Goal: Task Accomplishment & Management: Use online tool/utility

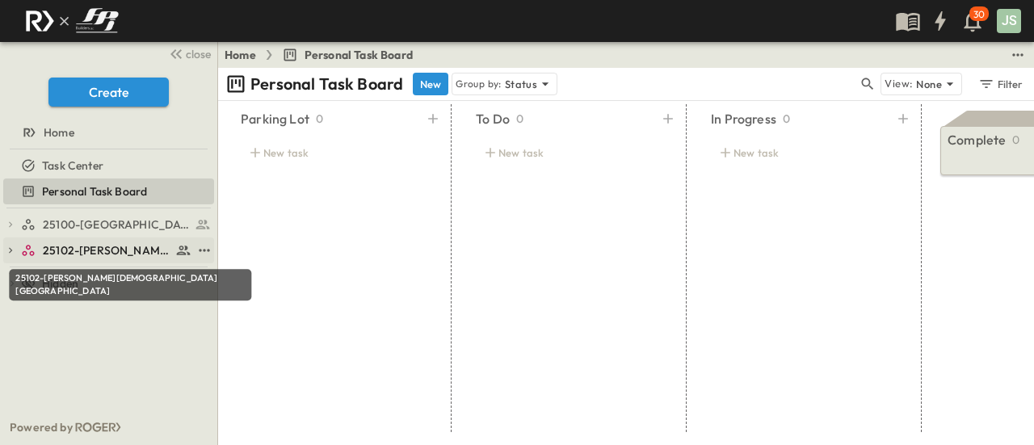
click at [99, 246] on span "25102-[PERSON_NAME][DEMOGRAPHIC_DATA][GEOGRAPHIC_DATA]" at bounding box center [107, 250] width 128 height 16
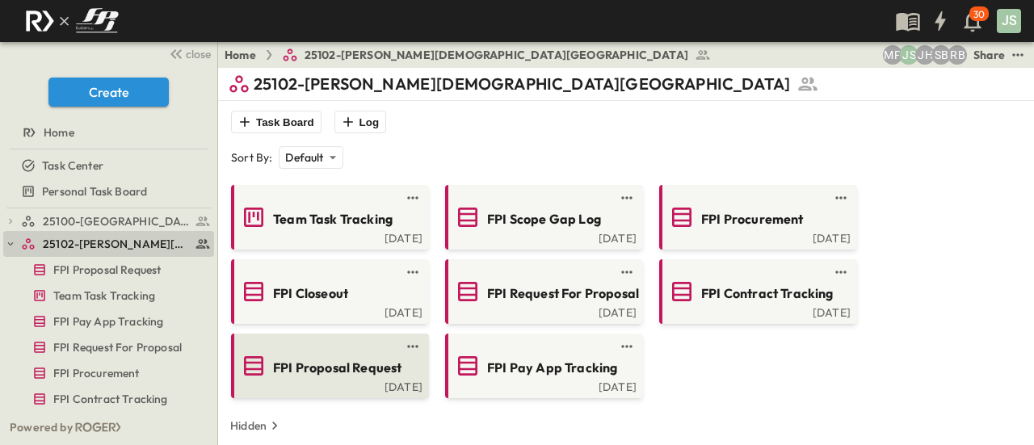
click at [351, 364] on span "FPI Proposal Request" at bounding box center [337, 368] width 128 height 19
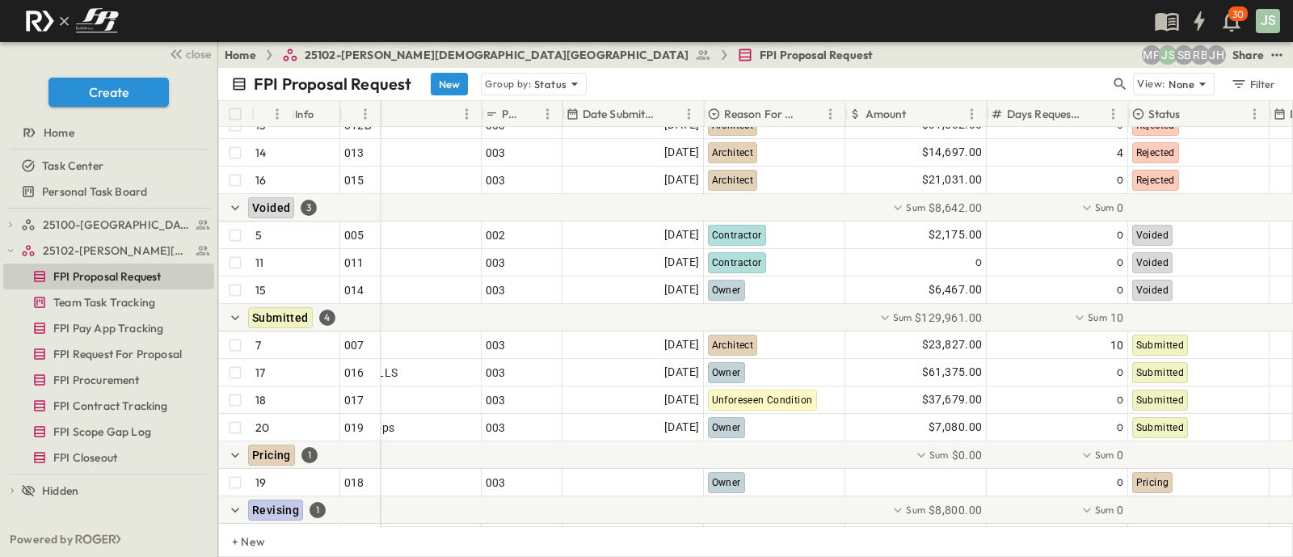
scroll to position [318, 347]
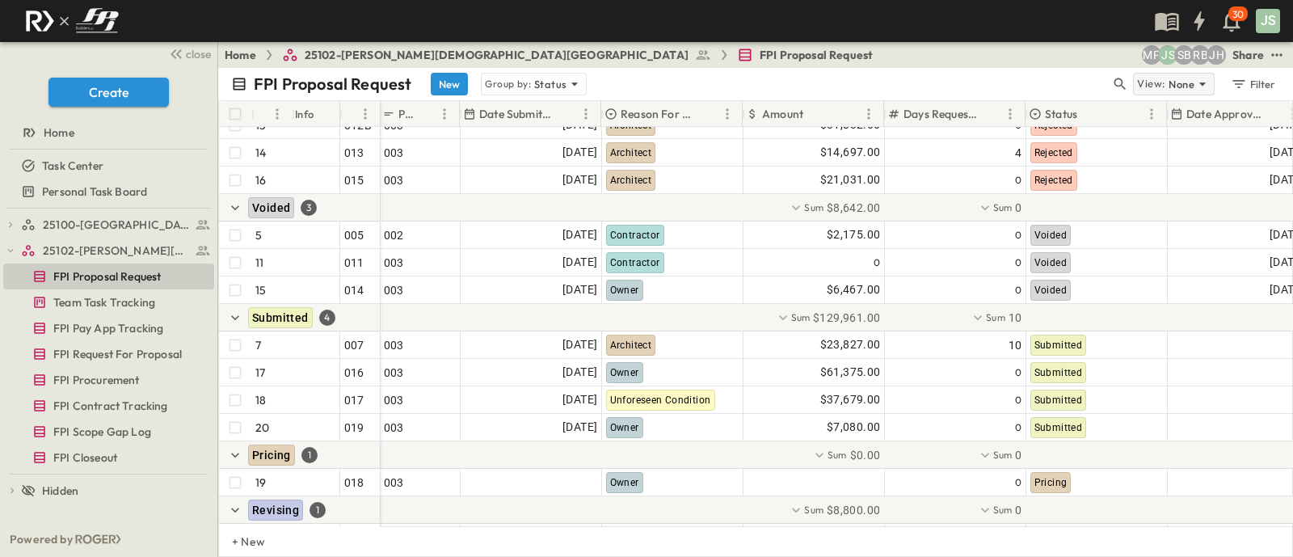
click at [1033, 87] on p "None" at bounding box center [1181, 84] width 26 height 16
click at [982, 74] on div "FPI Proposal Request New Group by: Status" at bounding box center [670, 84] width 879 height 23
click at [562, 82] on p "Status" at bounding box center [550, 84] width 32 height 16
click at [831, 82] on div "FPI Proposal Request New Group by: Status" at bounding box center [670, 84] width 879 height 23
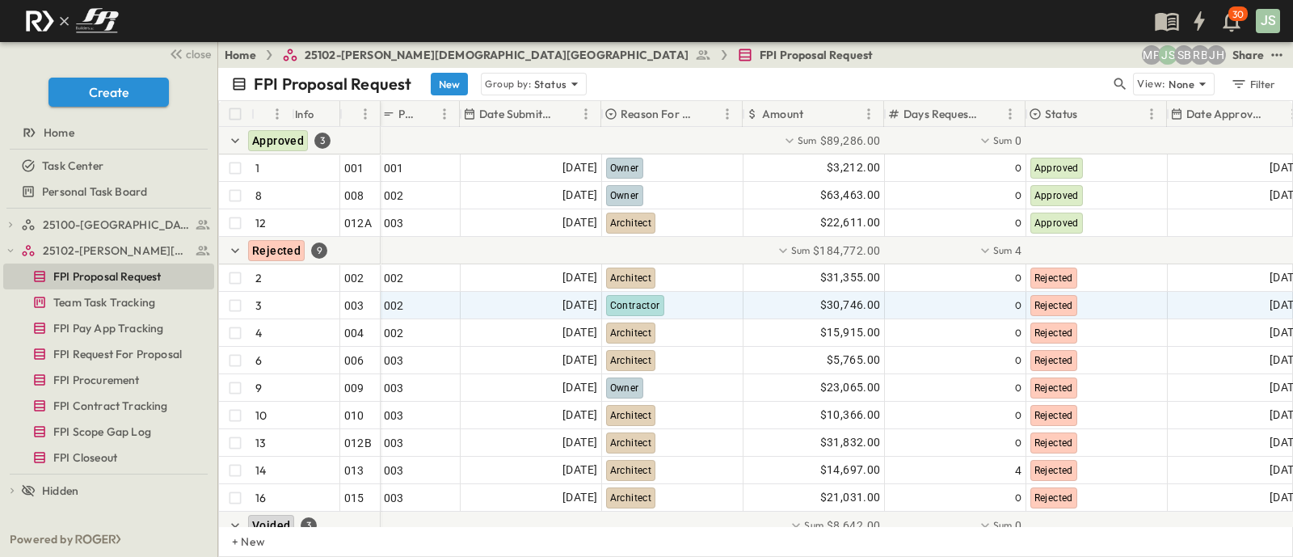
scroll to position [520, 347]
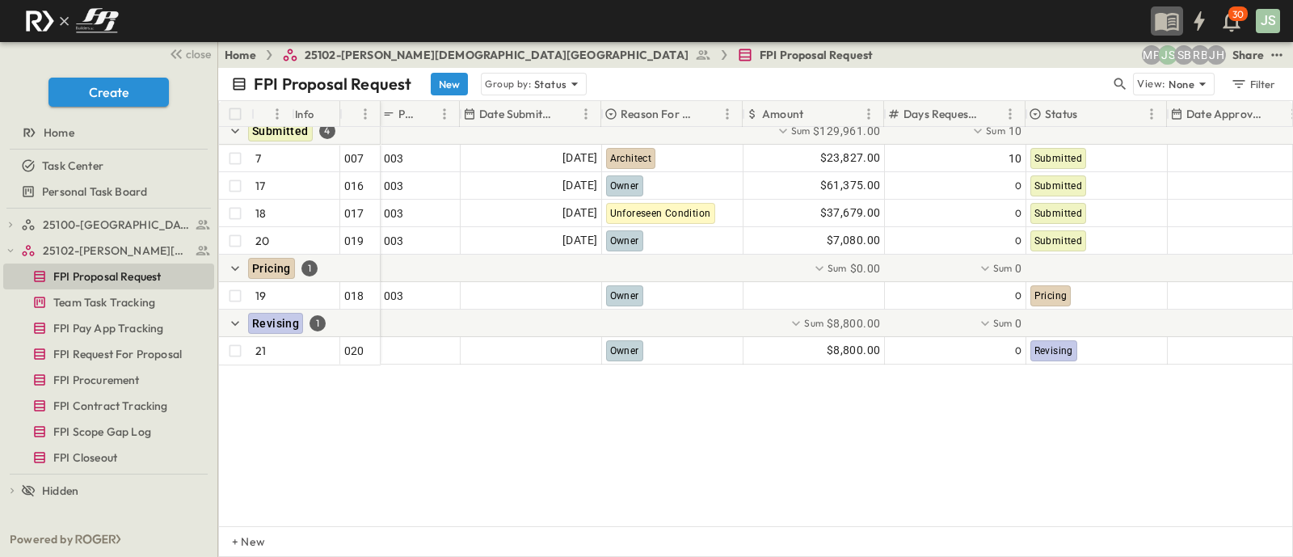
click at [1033, 20] on icon "button" at bounding box center [1167, 21] width 26 height 26
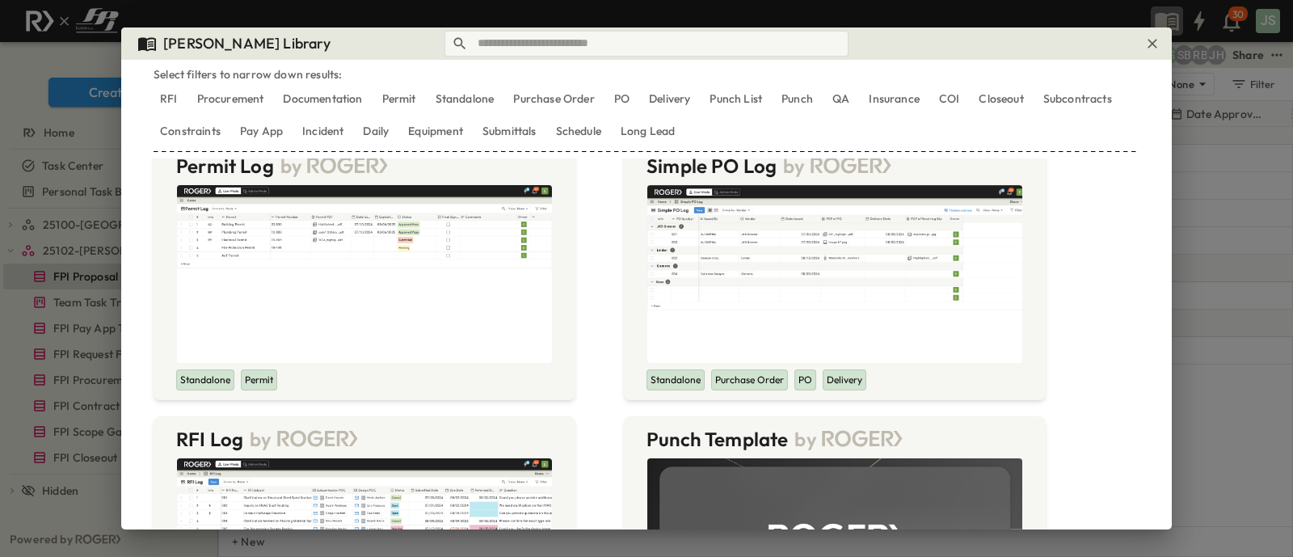
scroll to position [0, 0]
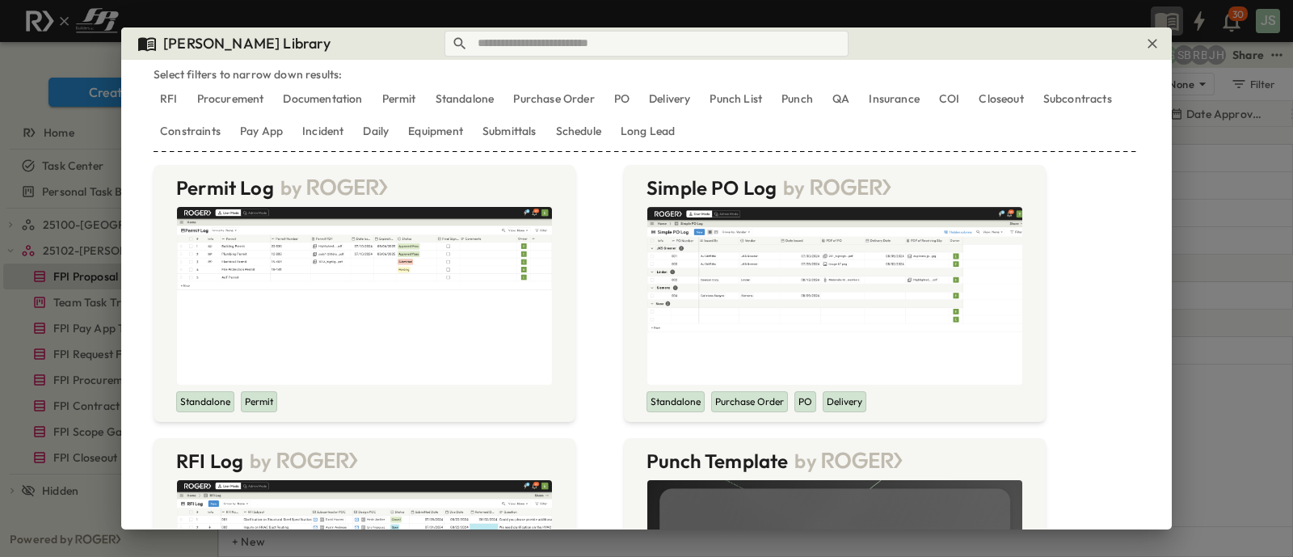
click at [1033, 36] on div "Roger Library" at bounding box center [646, 43] width 1050 height 32
click at [1033, 38] on icon "button" at bounding box center [1152, 44] width 16 height 16
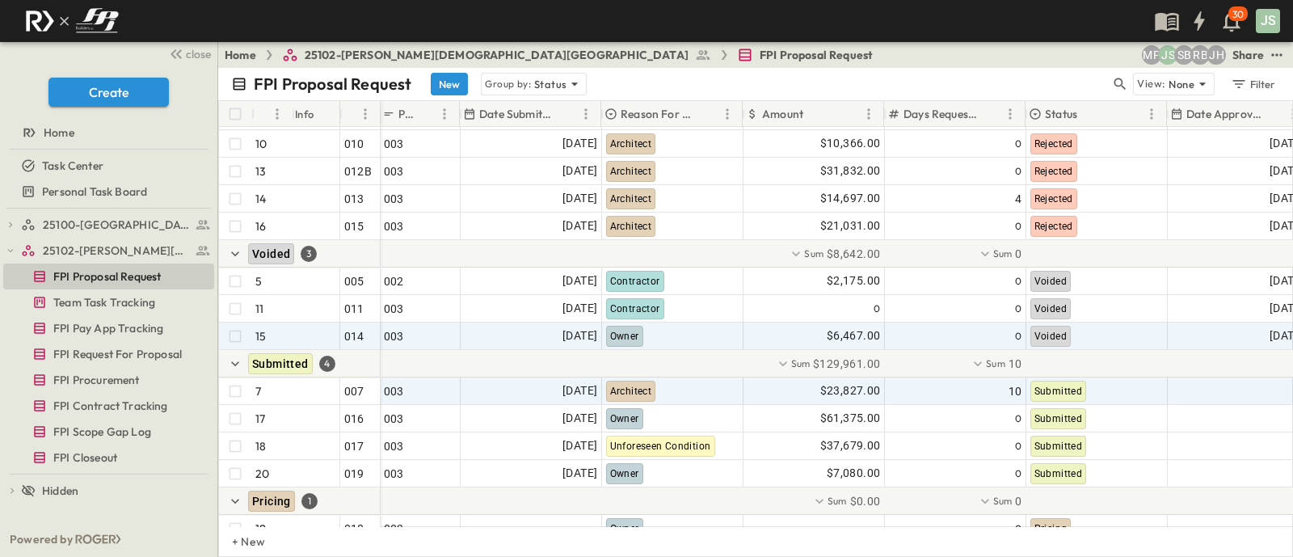
scroll to position [419, 347]
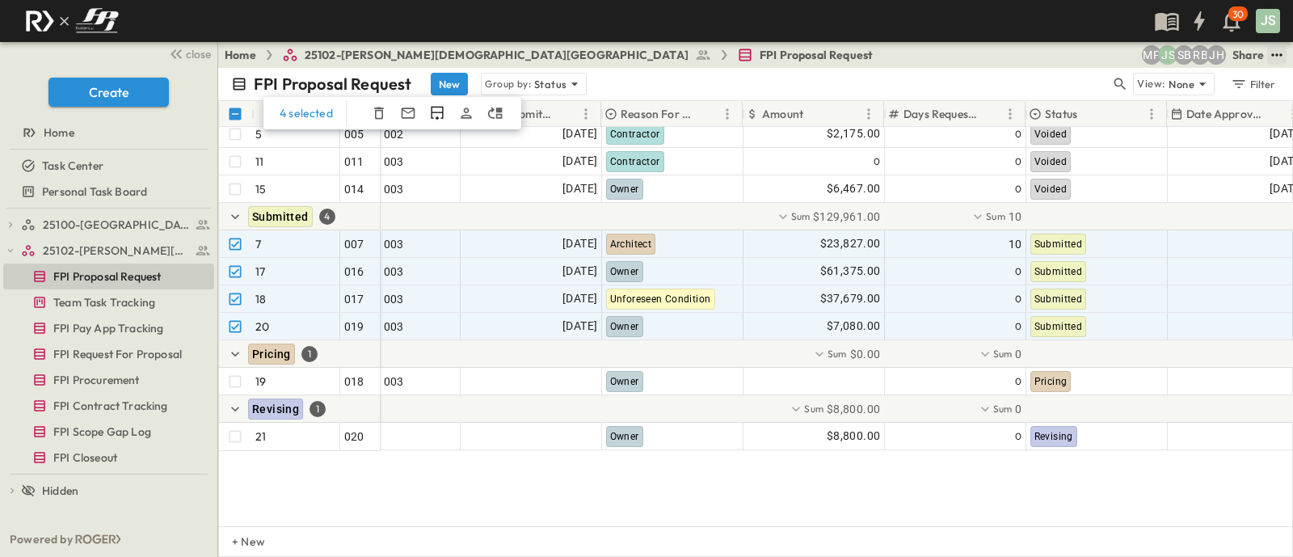
click at [1033, 53] on icon "test" at bounding box center [1277, 55] width 16 height 16
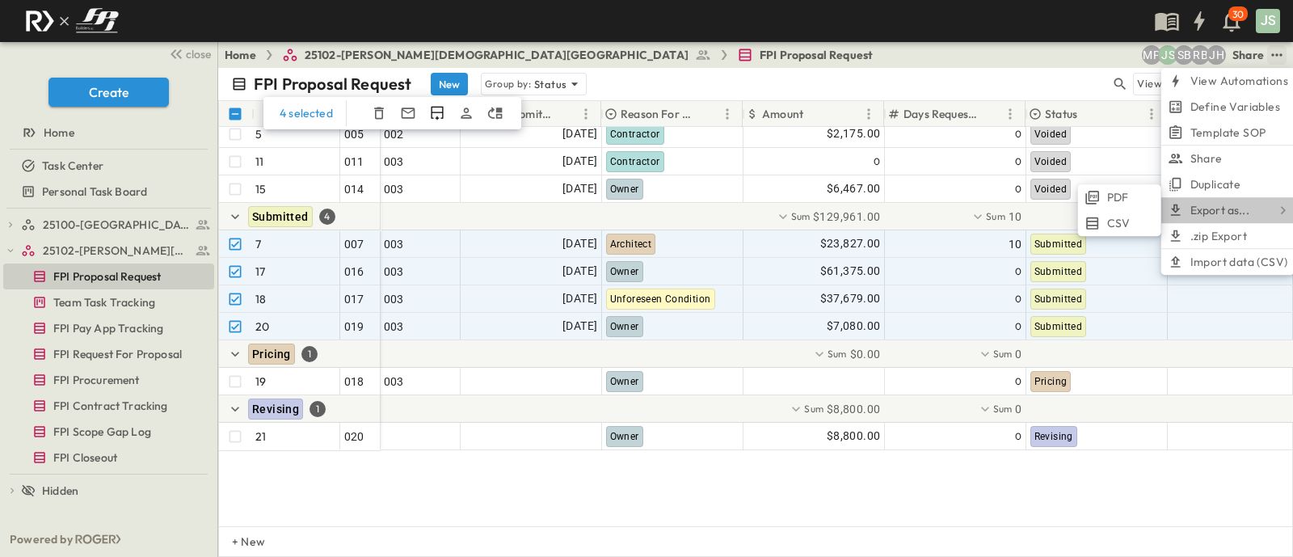
click at [1033, 206] on p "Export as..." at bounding box center [1219, 210] width 59 height 16
click at [1033, 192] on span "PDF" at bounding box center [1118, 197] width 22 height 16
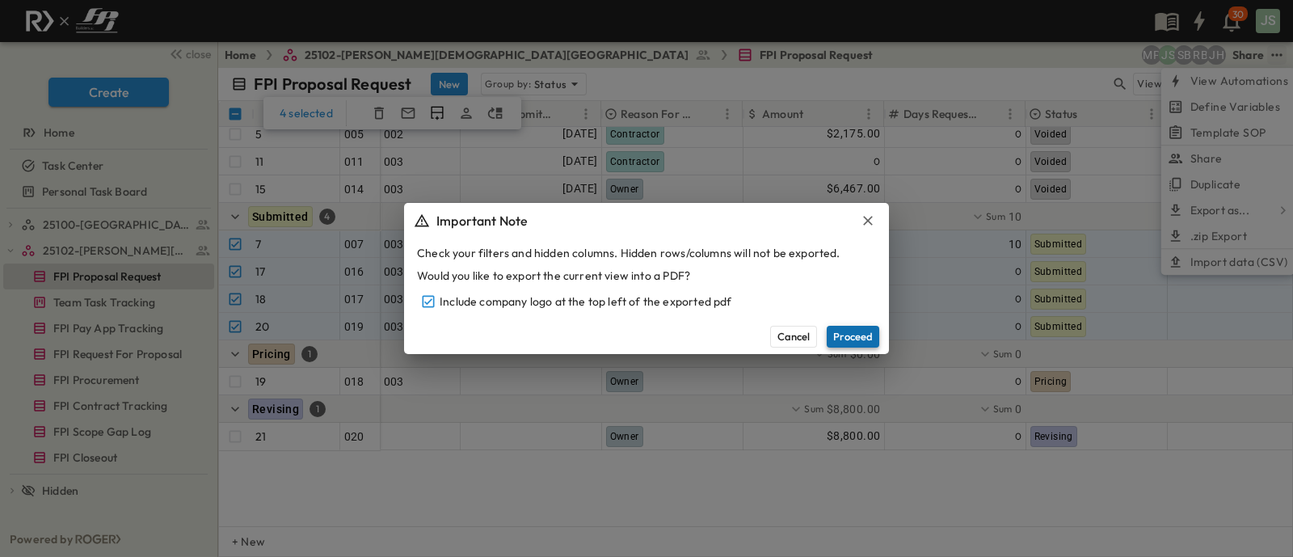
click at [848, 330] on button "Proceed" at bounding box center [853, 336] width 53 height 21
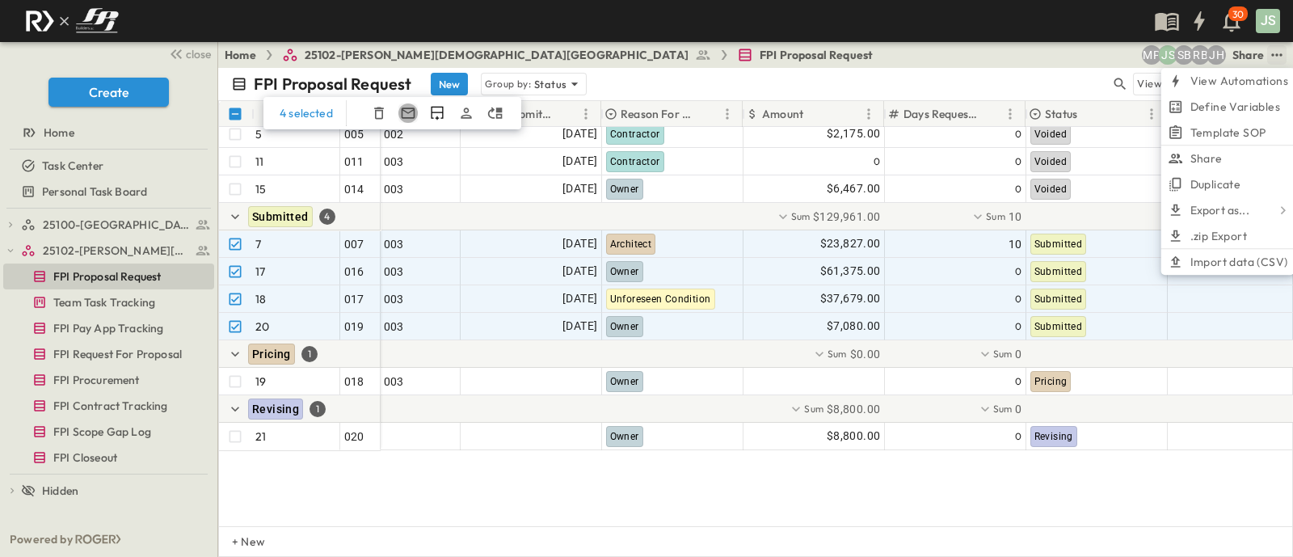
click at [411, 111] on icon "button" at bounding box center [408, 112] width 14 height 11
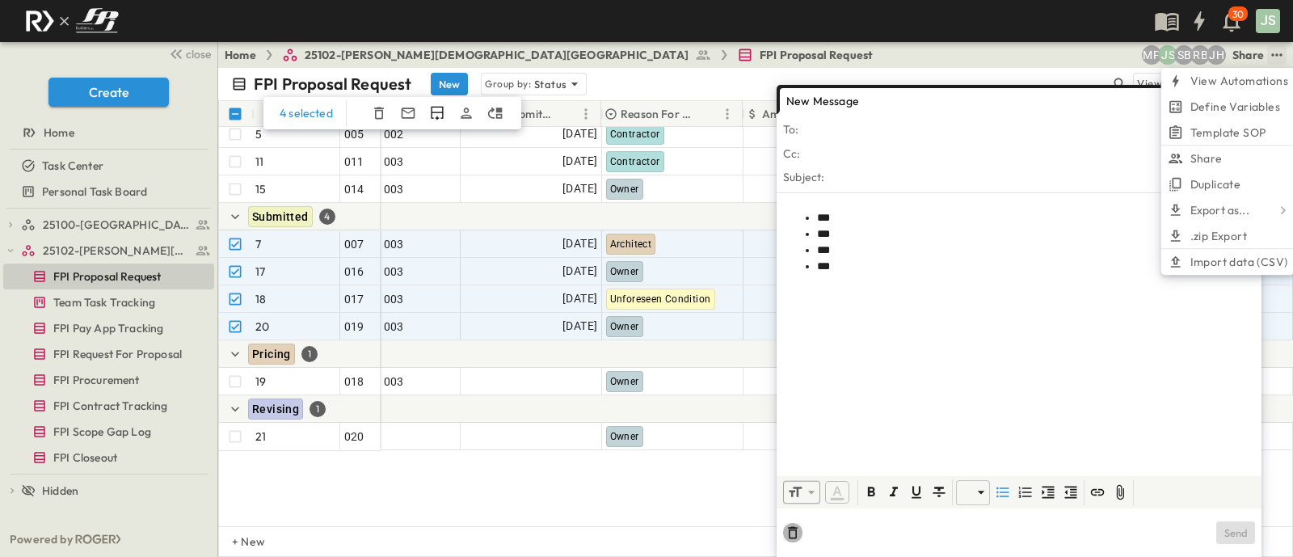
click at [789, 444] on icon "button" at bounding box center [793, 533] width 10 height 12
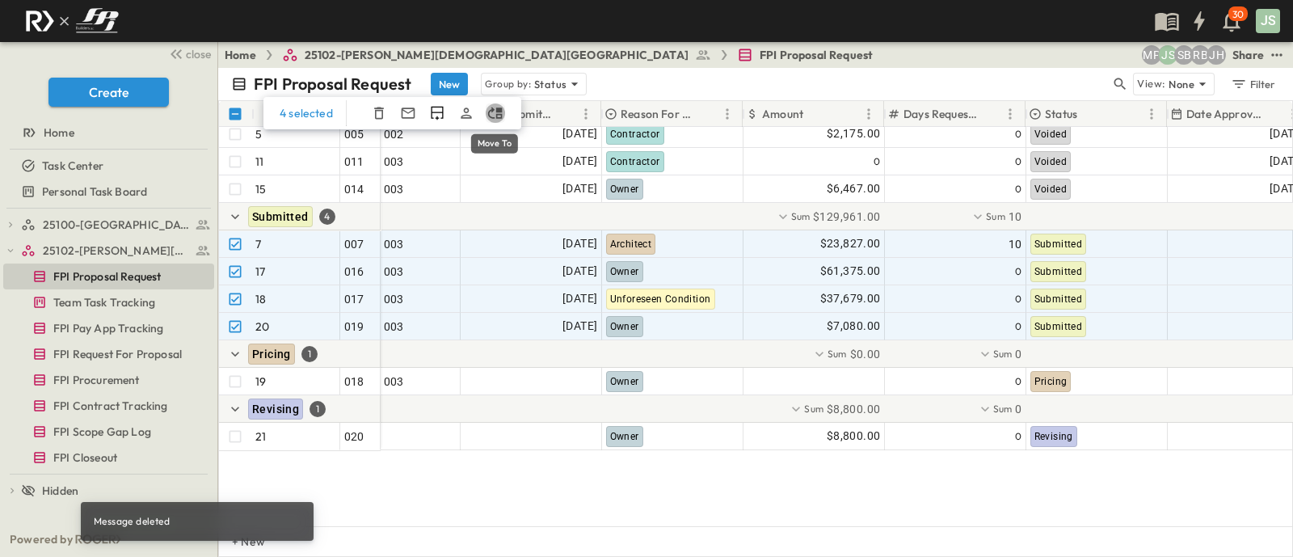
click at [493, 112] on icon "Move To" at bounding box center [495, 113] width 16 height 16
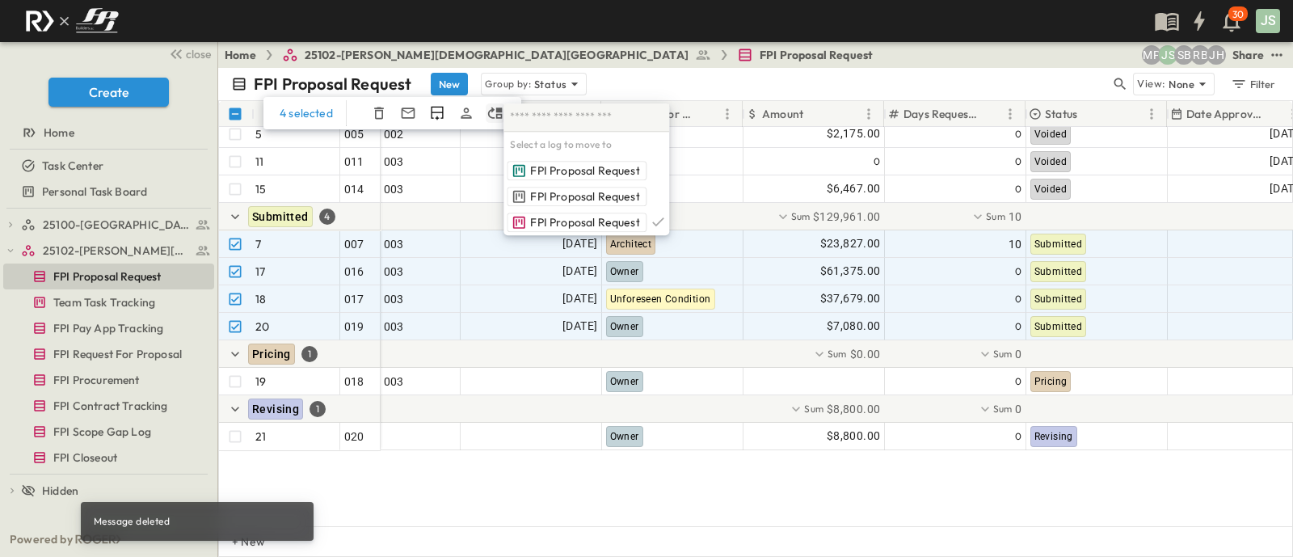
click at [493, 112] on icon "Move To" at bounding box center [495, 113] width 16 height 16
click at [1014, 82] on div "FPI Proposal Request New Group by: Status" at bounding box center [670, 84] width 879 height 23
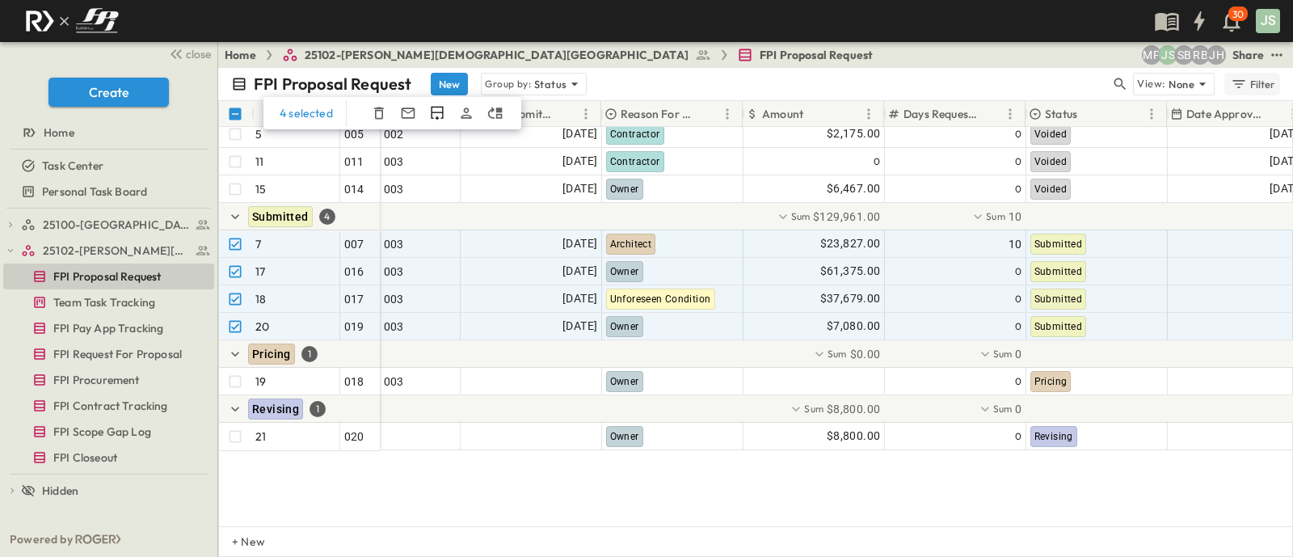
click at [1033, 86] on div "Filter" at bounding box center [1253, 84] width 46 height 18
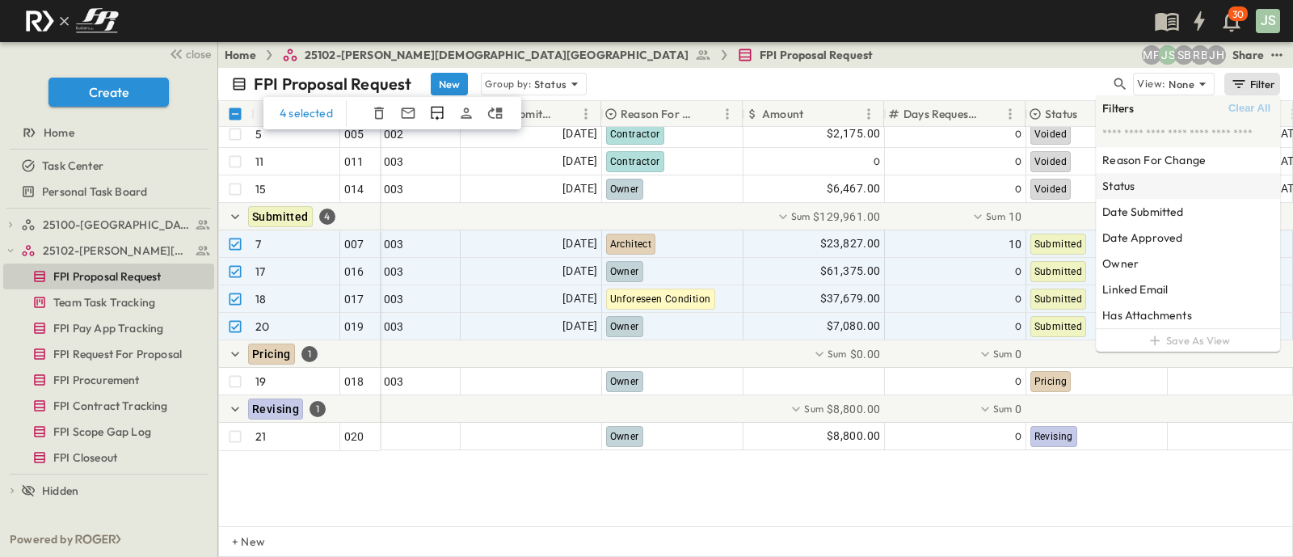
click at [1033, 178] on div "Status" at bounding box center [1188, 186] width 184 height 26
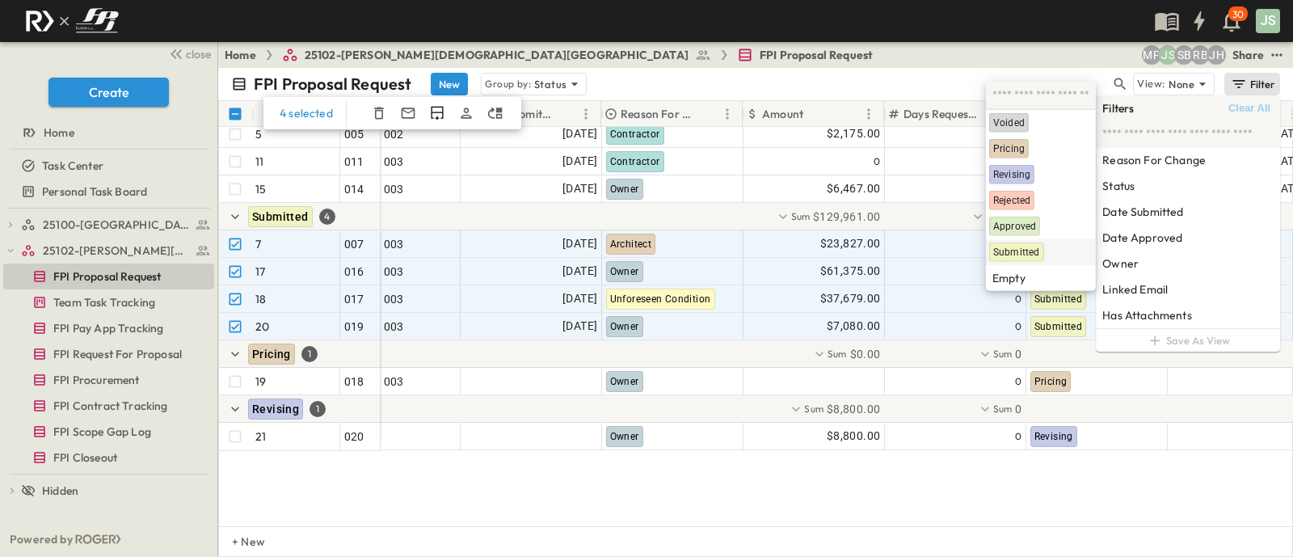
click at [1014, 252] on span "Submitted" at bounding box center [1016, 252] width 47 height 13
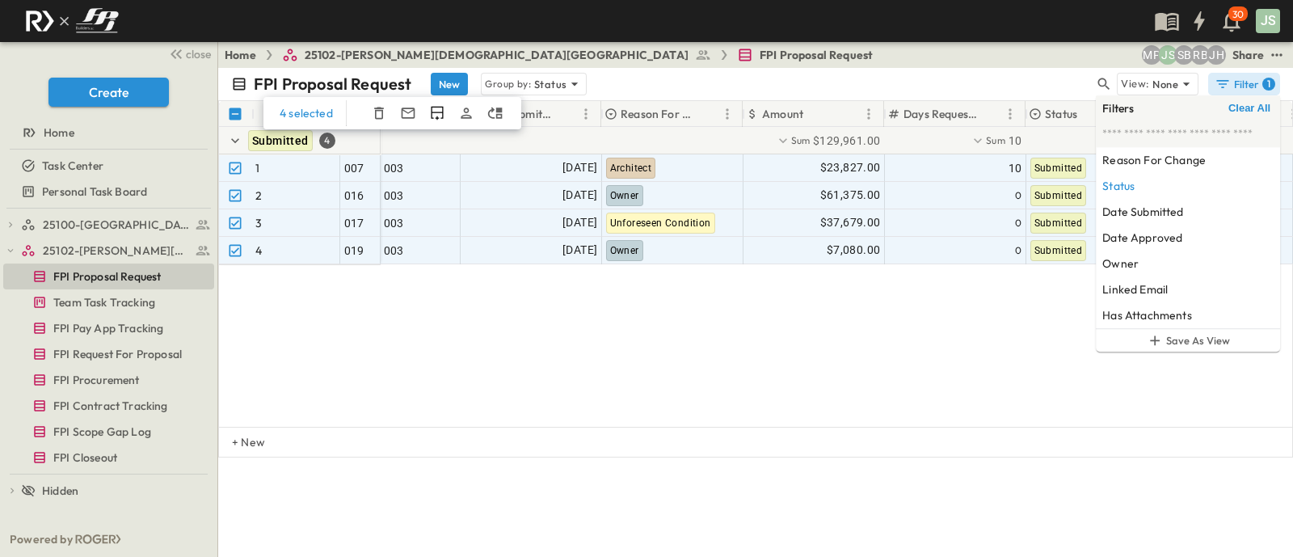
scroll to position [0, 347]
click at [949, 440] on div "FPI Proposal Request New Group by: Status View: None Filter 1 4 selected # Info…" at bounding box center [755, 312] width 1075 height 489
drag, startPoint x: 849, startPoint y: 309, endPoint x: 869, endPoint y: 313, distance: 19.8
click at [855, 312] on div "4 selected # Info PR # PR Name PCO # Date Submitted Reason For Change Amount Da…" at bounding box center [755, 221] width 1075 height 242
click at [1005, 77] on div "FPI Proposal Request New Group by: Status" at bounding box center [662, 84] width 863 height 23
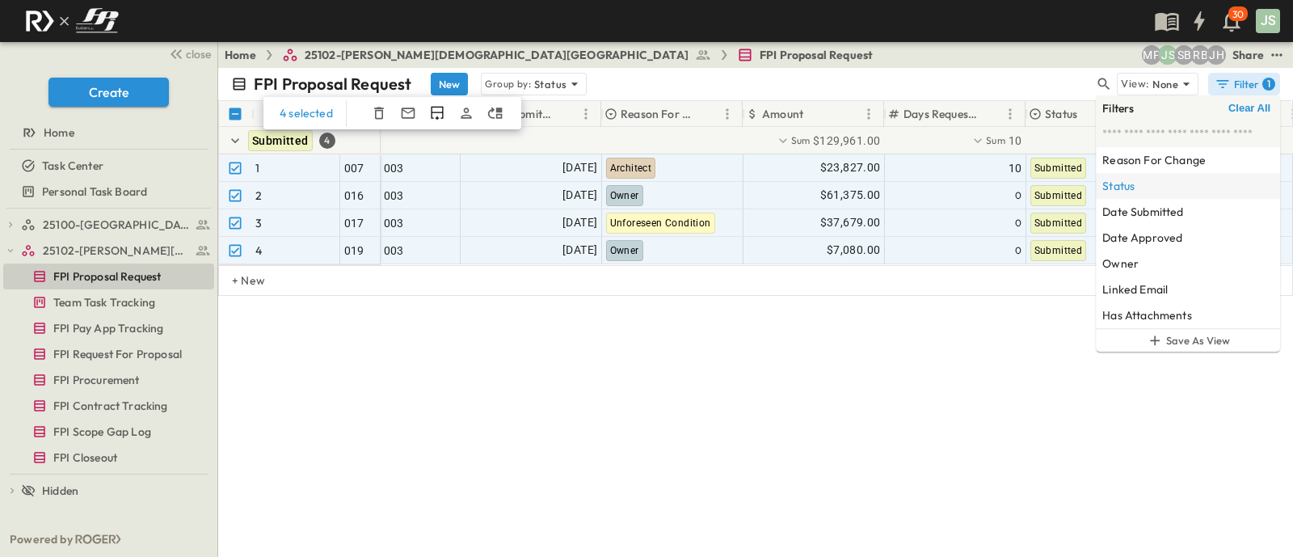
drag, startPoint x: 1098, startPoint y: 183, endPoint x: 1107, endPoint y: 183, distance: 8.9
click at [1033, 183] on div "Status" at bounding box center [1188, 186] width 184 height 26
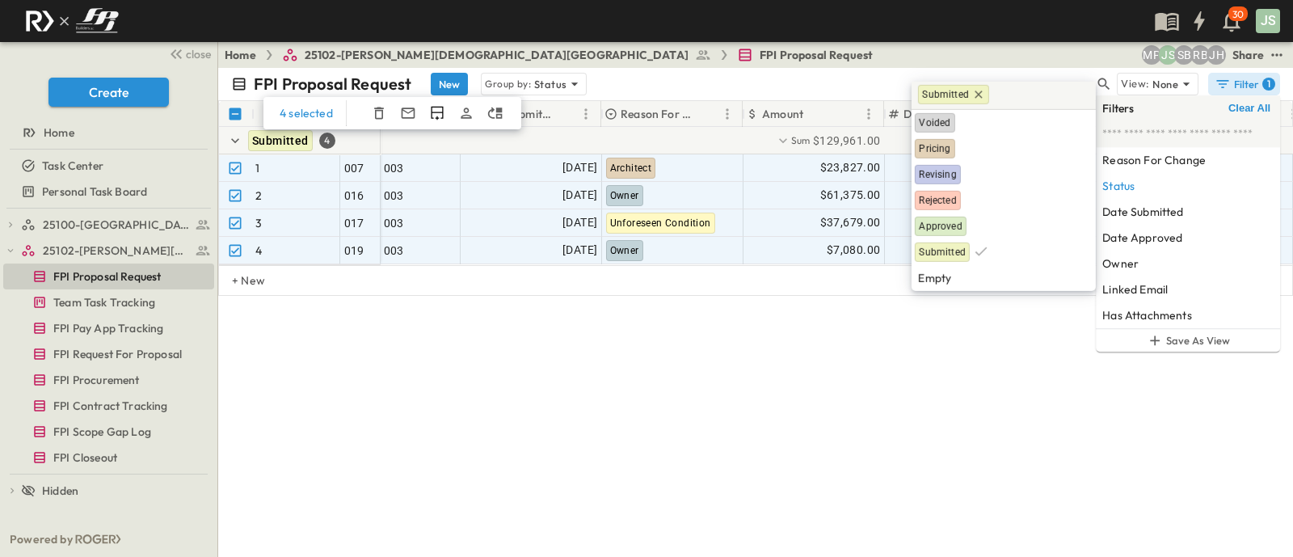
click at [974, 95] on icon at bounding box center [977, 93] width 7 height 7
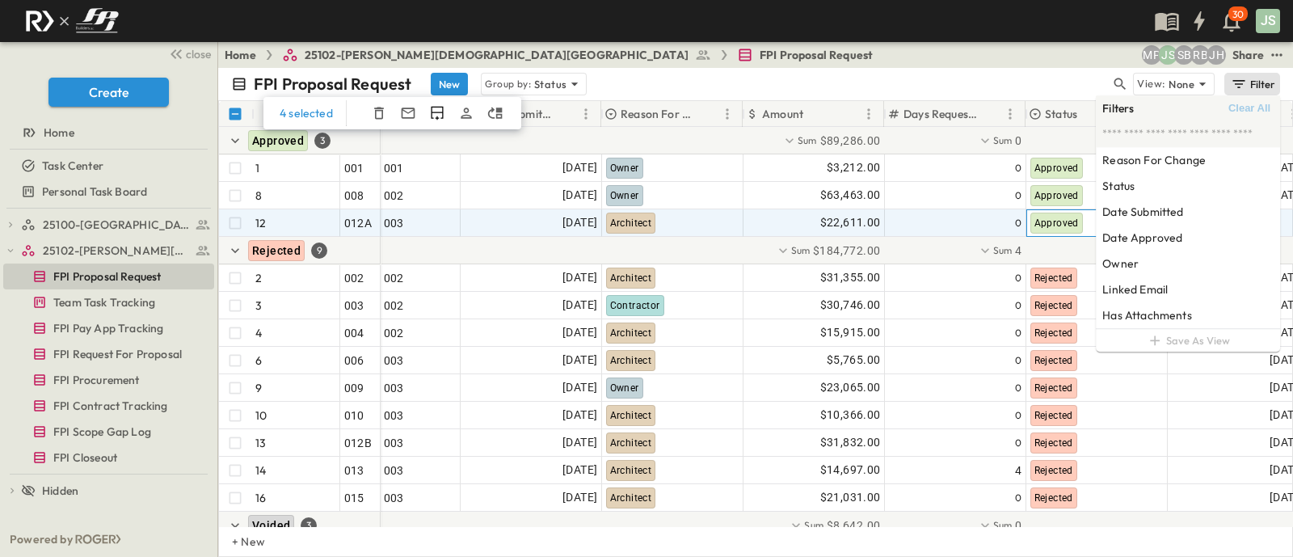
click at [1033, 226] on span "Approved" at bounding box center [1056, 222] width 44 height 11
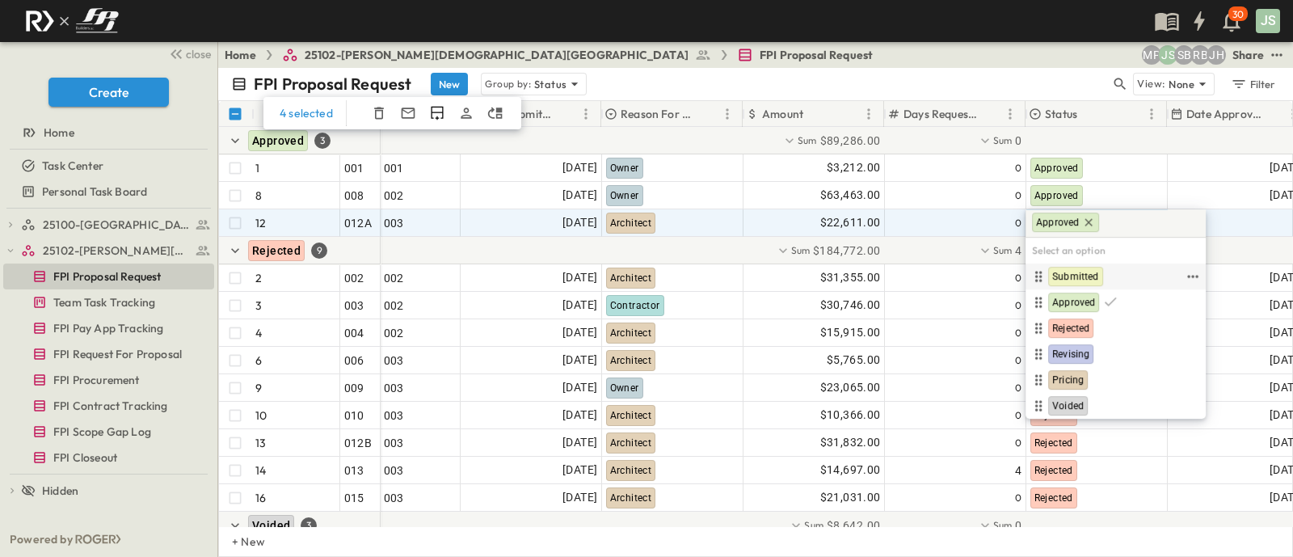
click at [1033, 273] on span "Submitted" at bounding box center [1075, 276] width 47 height 13
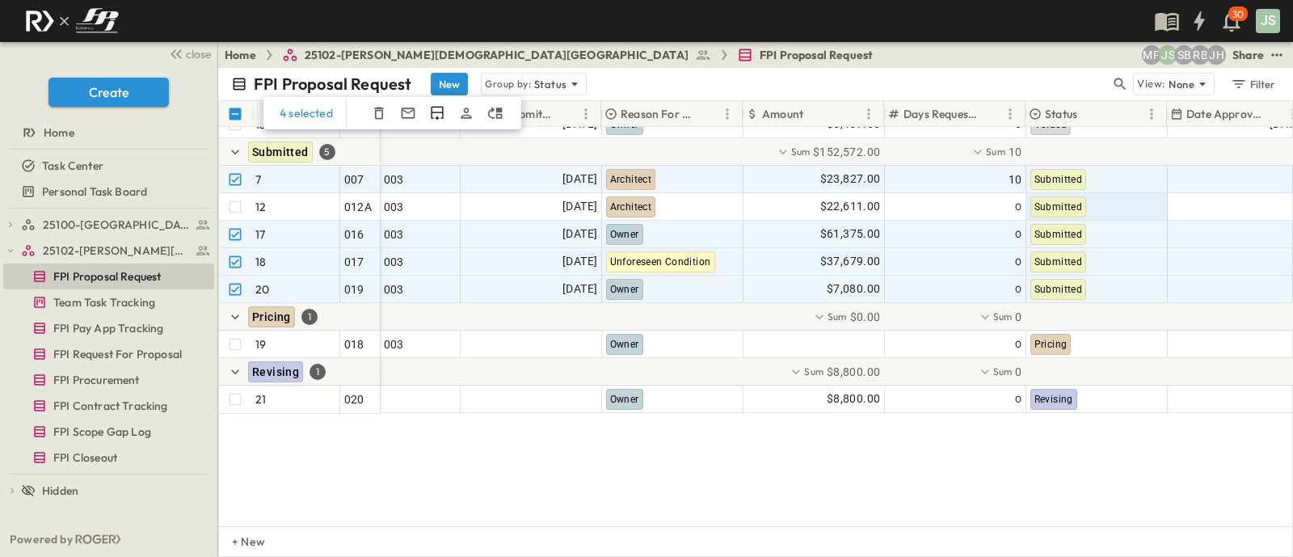
scroll to position [318, 347]
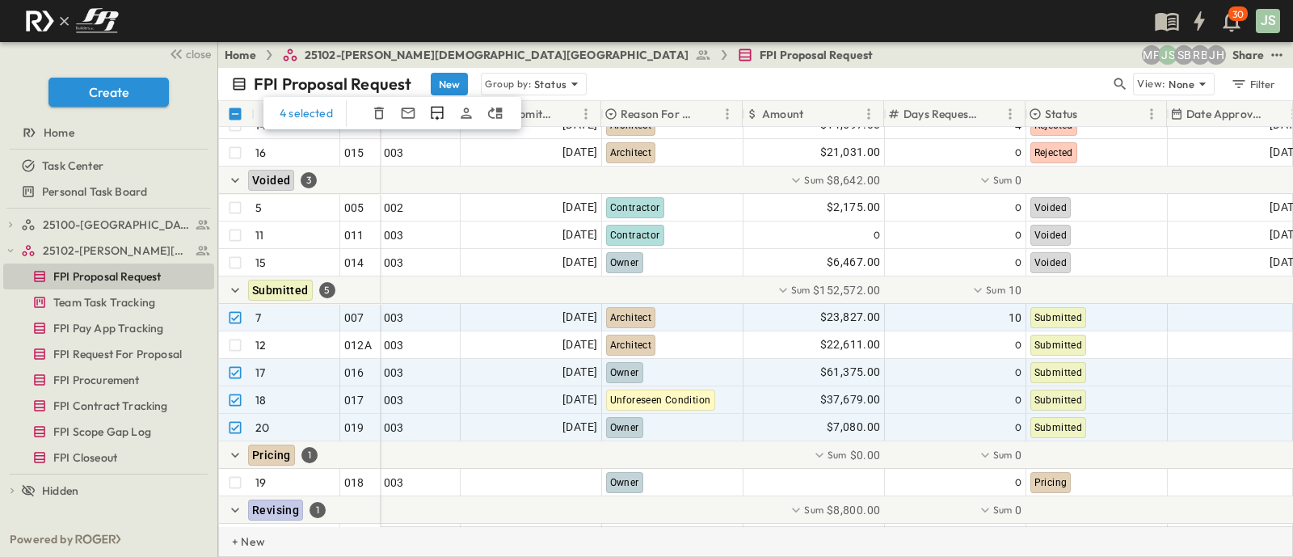
drag, startPoint x: 589, startPoint y: 542, endPoint x: 556, endPoint y: 530, distance: 35.3
click at [544, 444] on div "+ New" at bounding box center [755, 541] width 1075 height 31
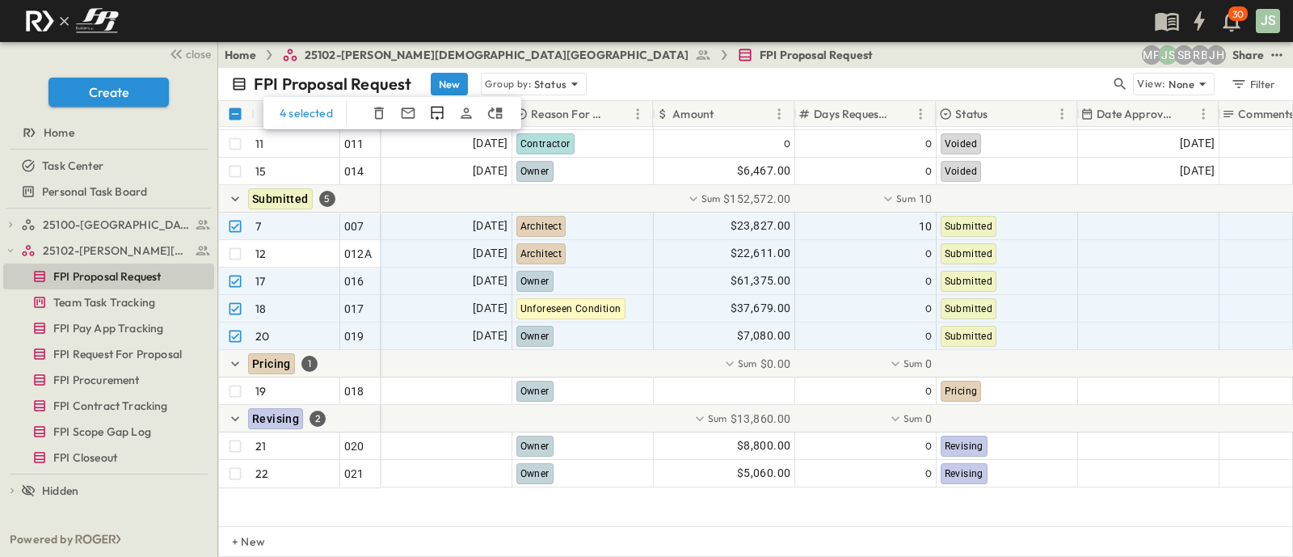
scroll to position [344, 436]
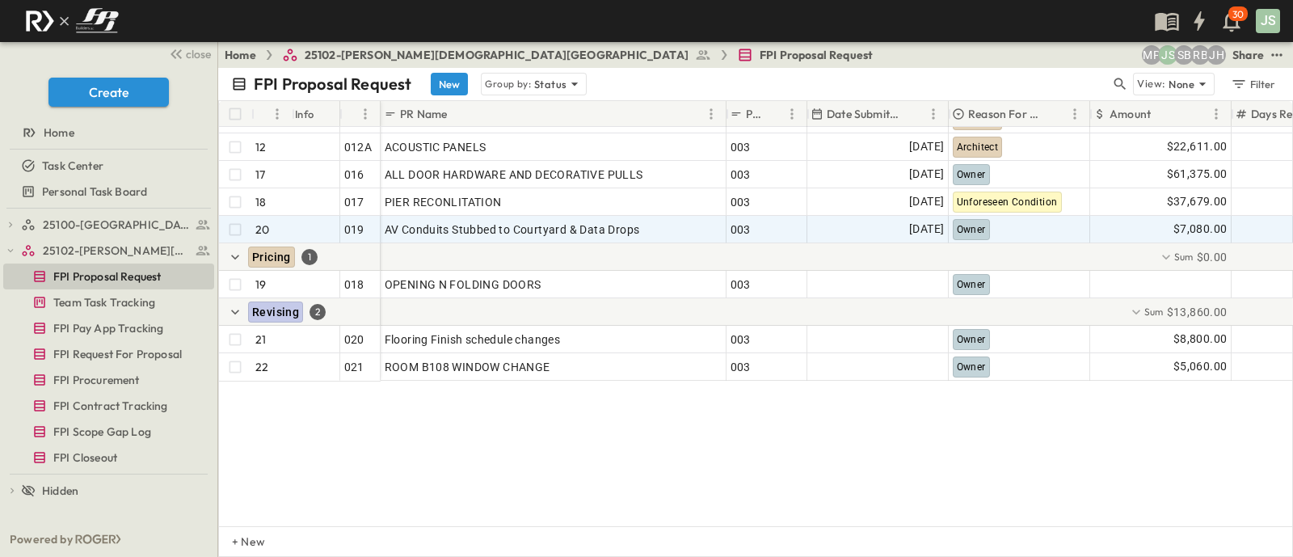
scroll to position [546, 0]
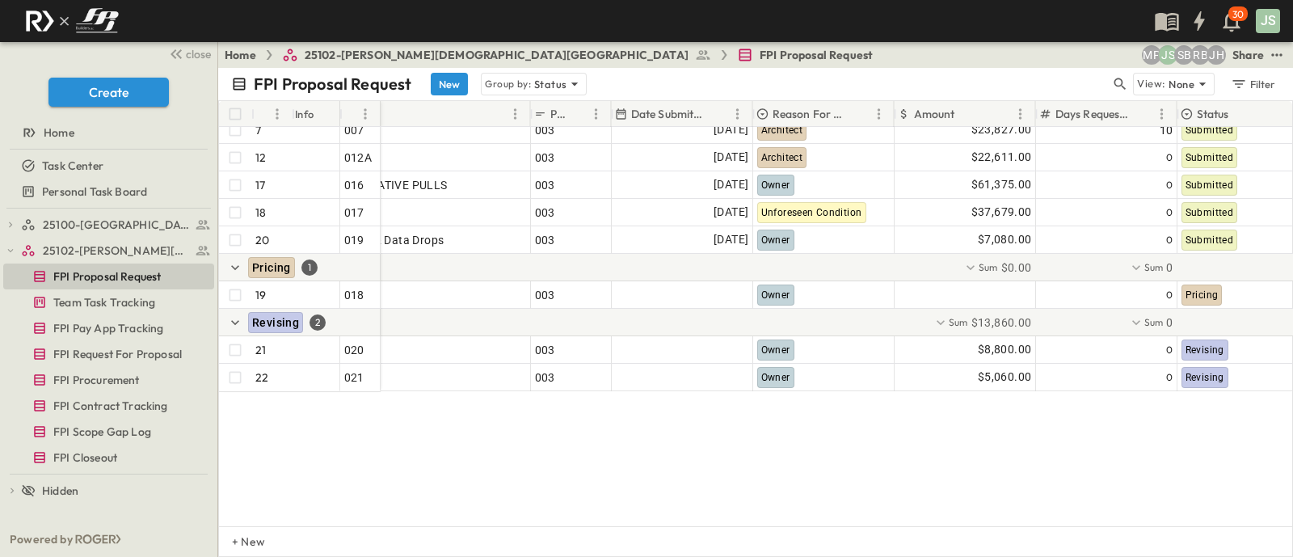
scroll to position [505, 205]
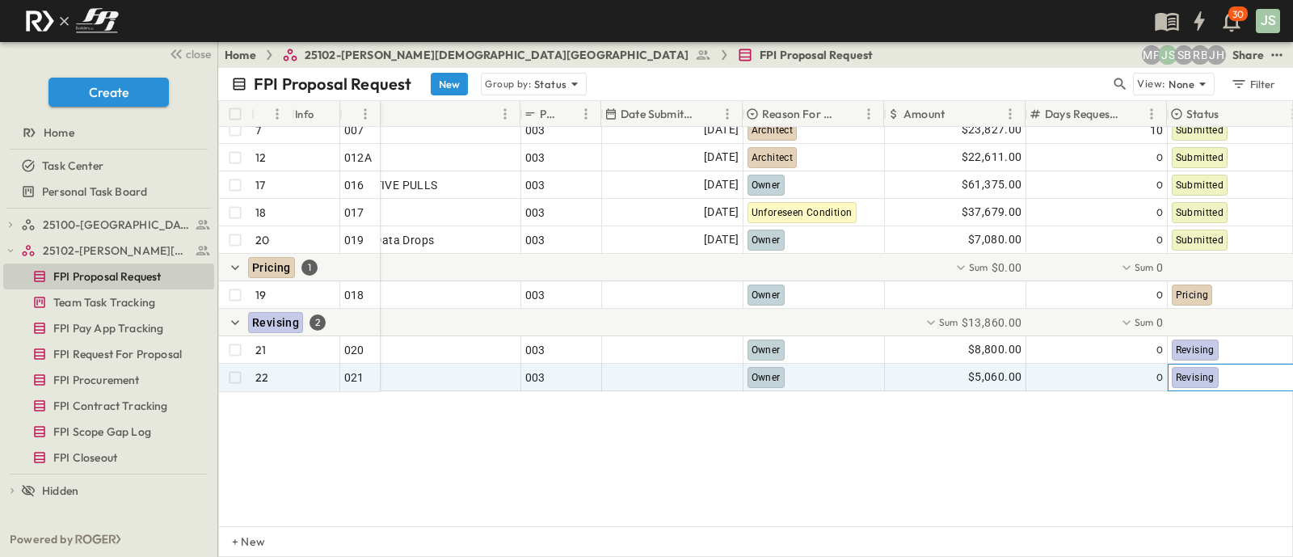
click at [1189, 378] on span "Revising" at bounding box center [1195, 377] width 39 height 11
click at [1210, 377] on span "Revising" at bounding box center [1198, 377] width 39 height 11
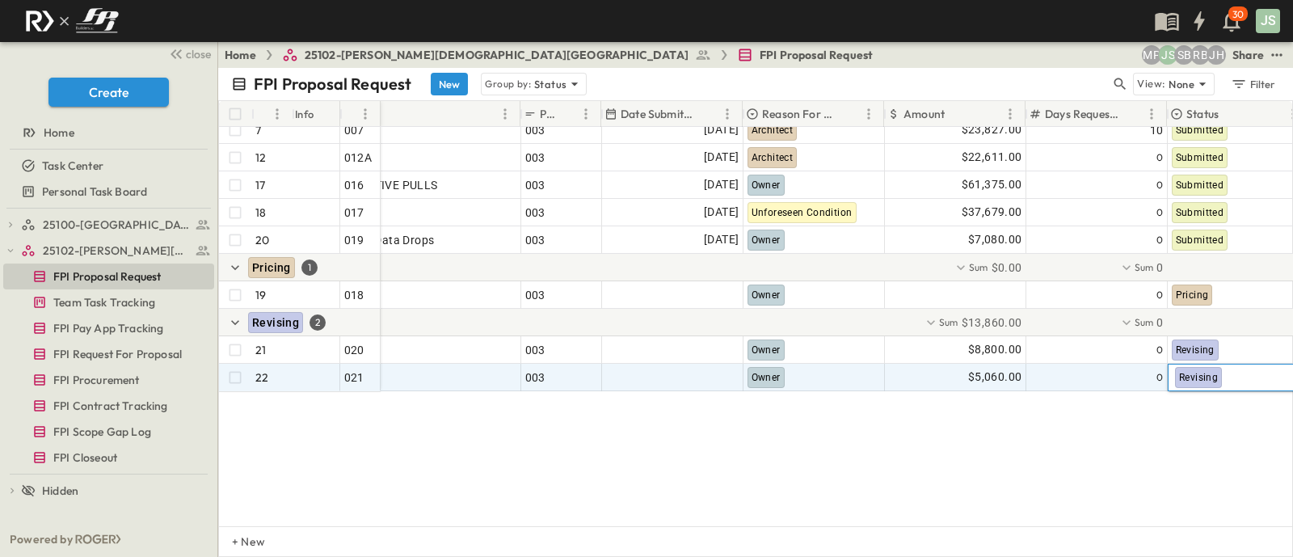
click at [1230, 384] on div "Revising" at bounding box center [1237, 376] width 139 height 25
click at [1204, 377] on span "Revising" at bounding box center [1198, 377] width 39 height 11
click at [1192, 378] on span "Revising" at bounding box center [1198, 377] width 39 height 11
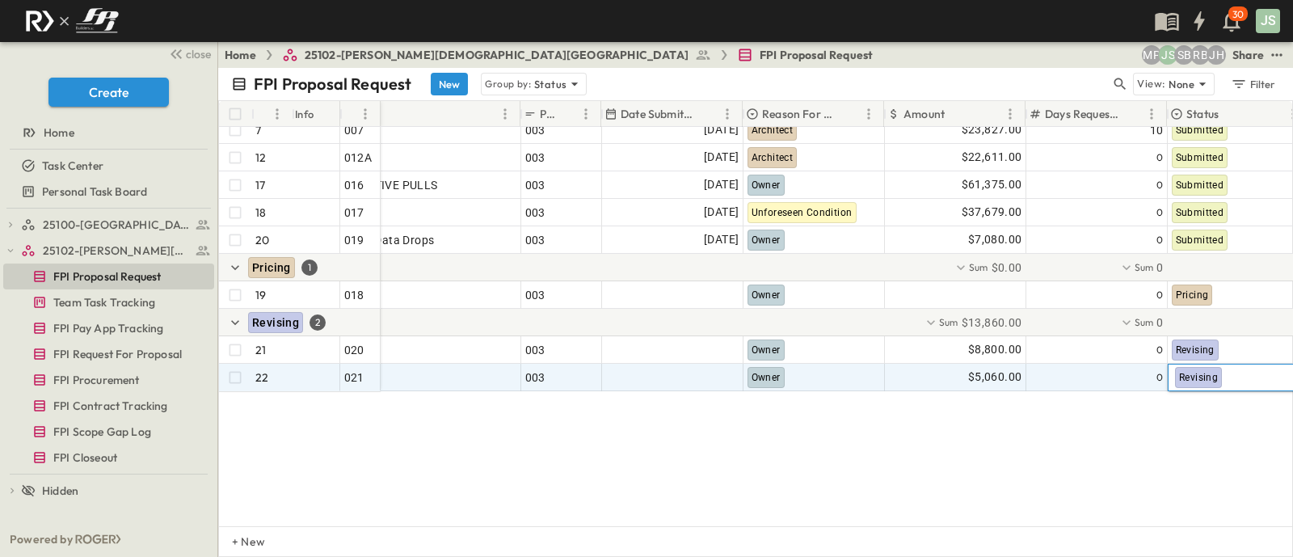
click at [1151, 486] on div "15 OPEN 014 Submitted 5 7 OPEN 007 12 OPEN 012A 17 OPEN 016 18 OPEN 017 20 OPEN…" at bounding box center [755, 326] width 1073 height 399
click at [1184, 379] on span "Revising" at bounding box center [1195, 377] width 39 height 11
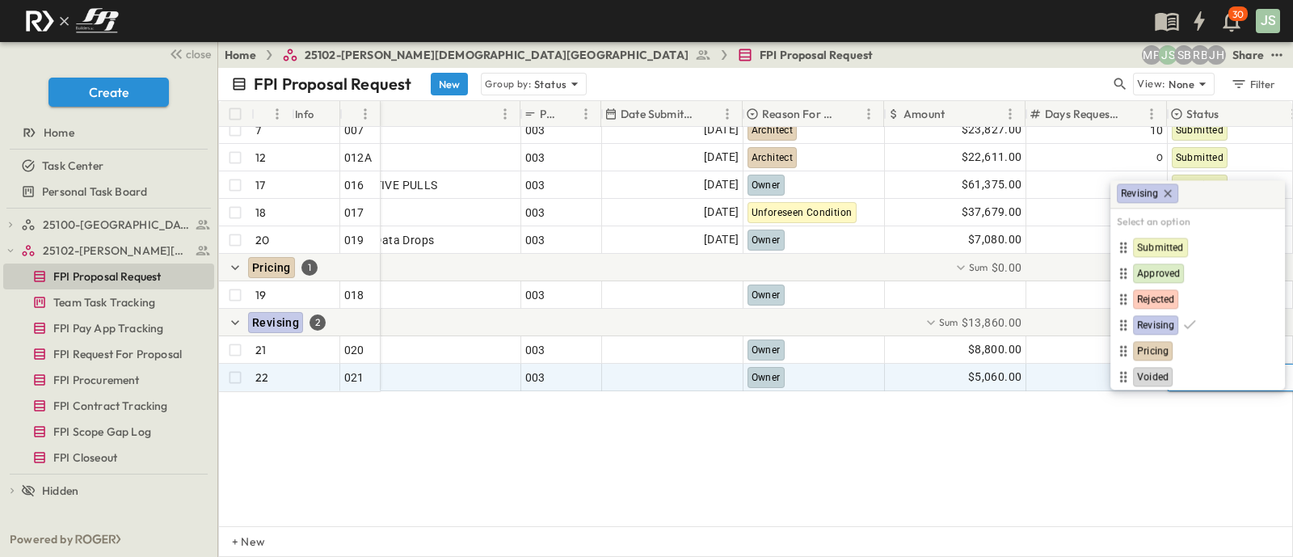
drag, startPoint x: 1193, startPoint y: 379, endPoint x: 1206, endPoint y: 405, distance: 29.3
click at [1208, 499] on div "15 OPEN 014 Submitted 5 7 OPEN 007 12 OPEN 012A 17 OPEN 016 18 OPEN 017 20 OPEN…" at bounding box center [755, 326] width 1073 height 399
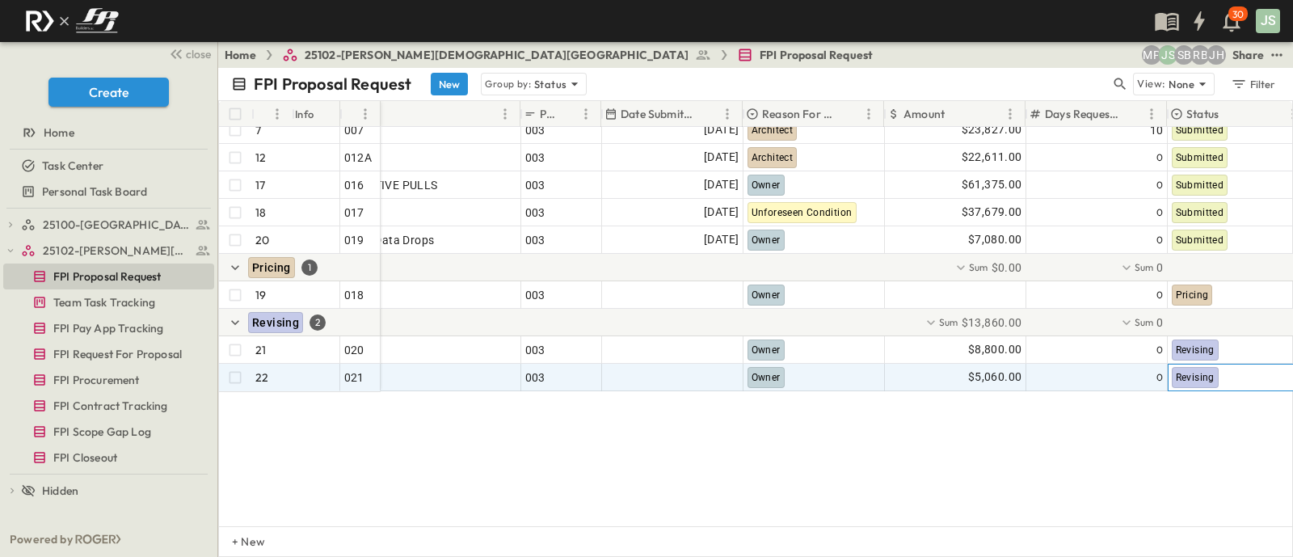
click at [1210, 372] on span "Revising" at bounding box center [1195, 377] width 39 height 11
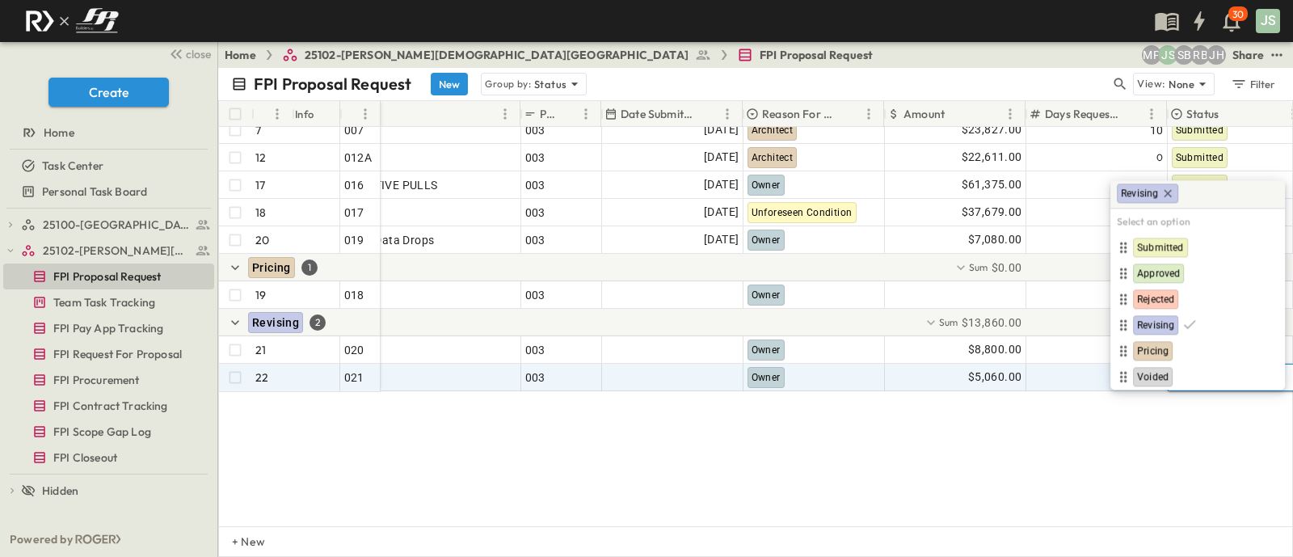
drag, startPoint x: 1205, startPoint y: 376, endPoint x: 1201, endPoint y: 426, distance: 50.3
click at [1196, 450] on div "15 OPEN 014 Submitted 5 7 OPEN 007 12 OPEN 012A 17 OPEN 016 18 OPEN 017 20 OPEN…" at bounding box center [755, 326] width 1073 height 399
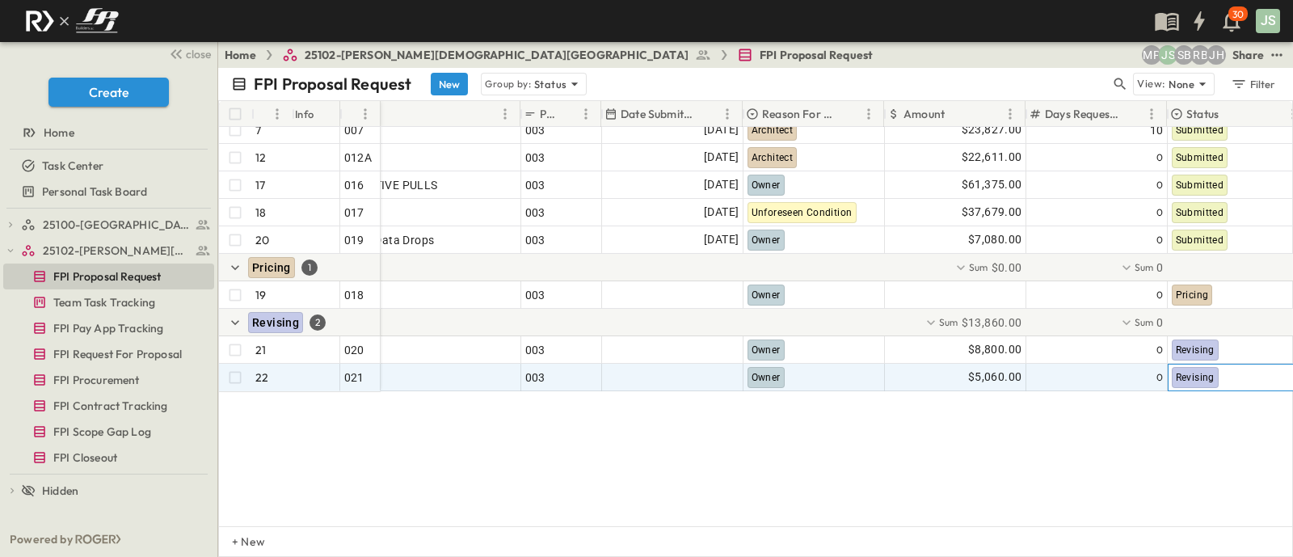
click at [1189, 374] on span "Revising" at bounding box center [1195, 377] width 39 height 11
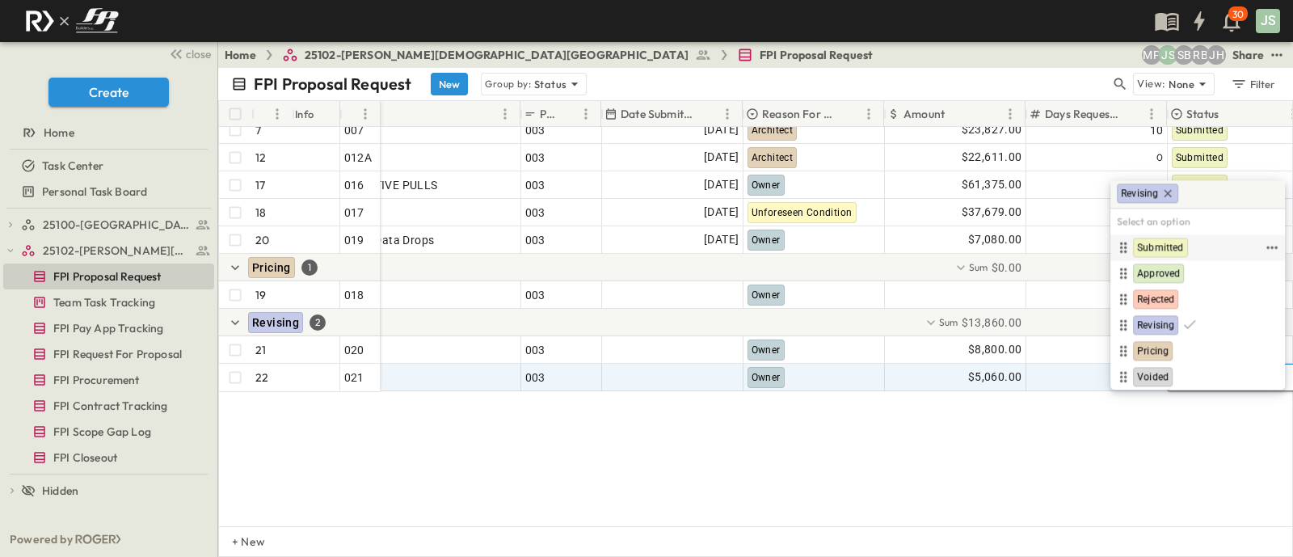
click at [1156, 235] on div "Submitted" at bounding box center [1197, 247] width 175 height 26
click at [1159, 242] on span "Submitted" at bounding box center [1160, 247] width 47 height 13
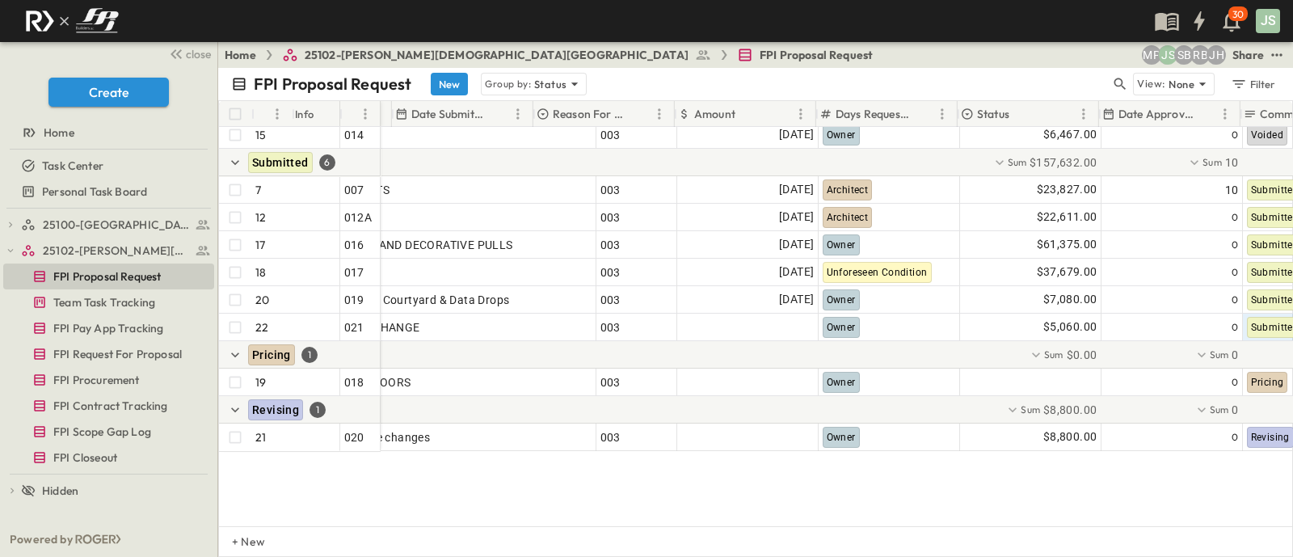
scroll to position [445, 0]
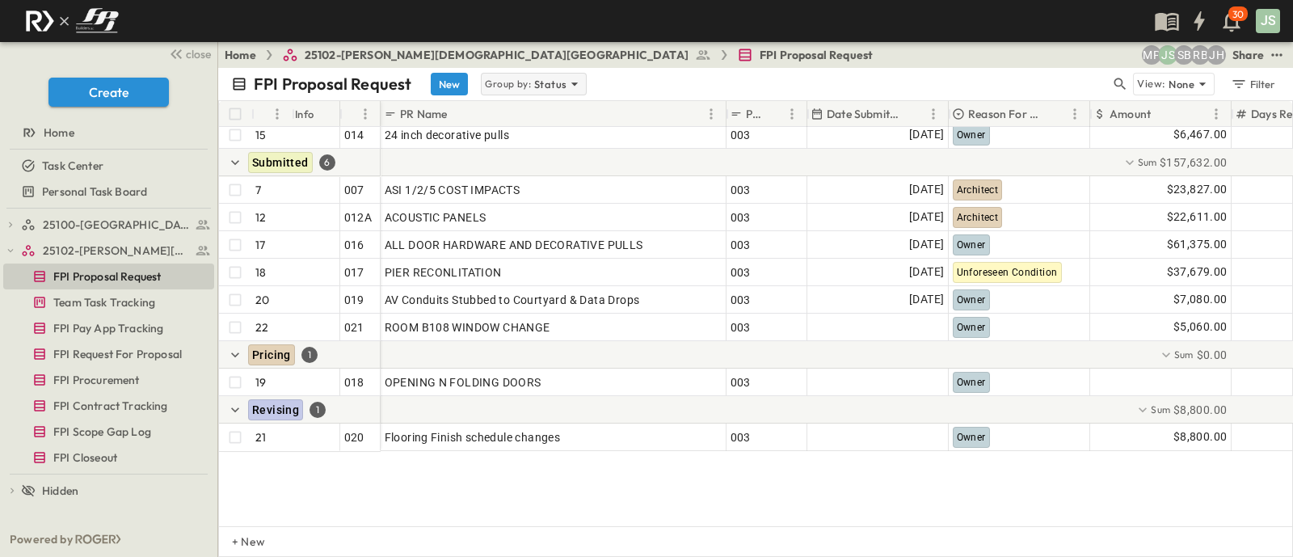
click at [566, 76] on icon at bounding box center [574, 84] width 16 height 16
click at [1248, 82] on div "Filter" at bounding box center [1253, 84] width 46 height 18
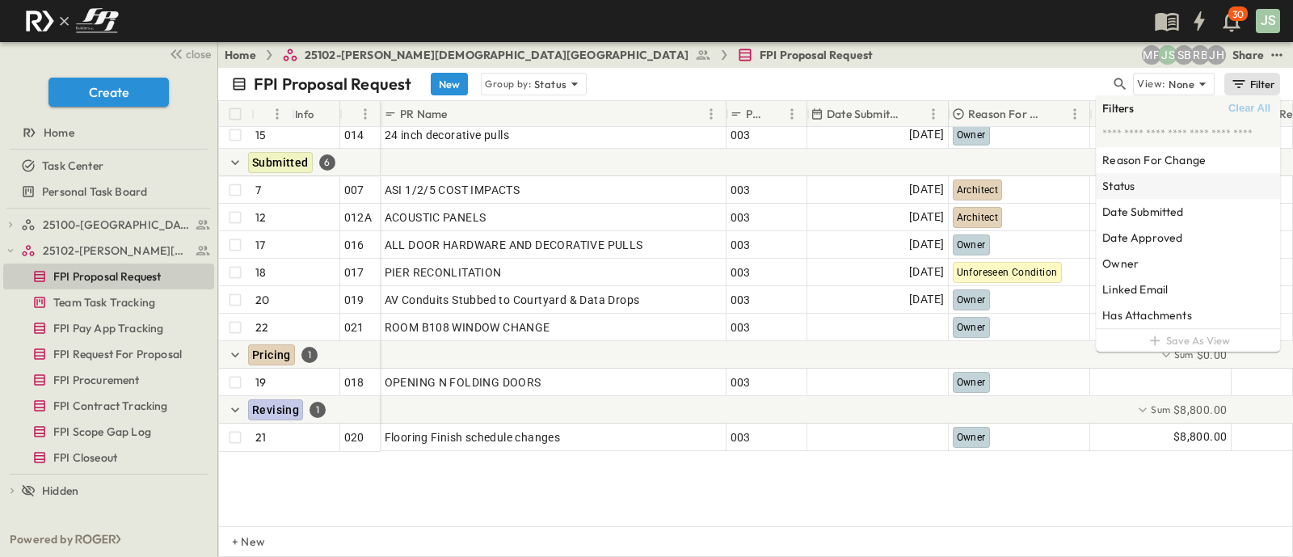
click at [1123, 191] on h6 "Status" at bounding box center [1118, 186] width 32 height 16
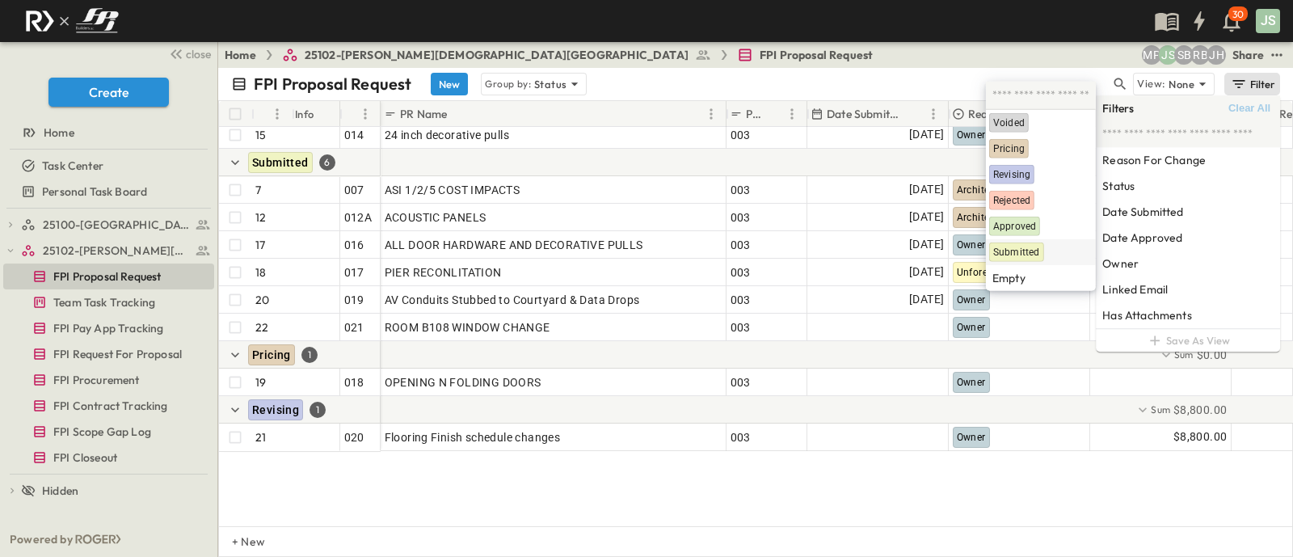
click at [1002, 248] on span "Submitted" at bounding box center [1016, 252] width 47 height 13
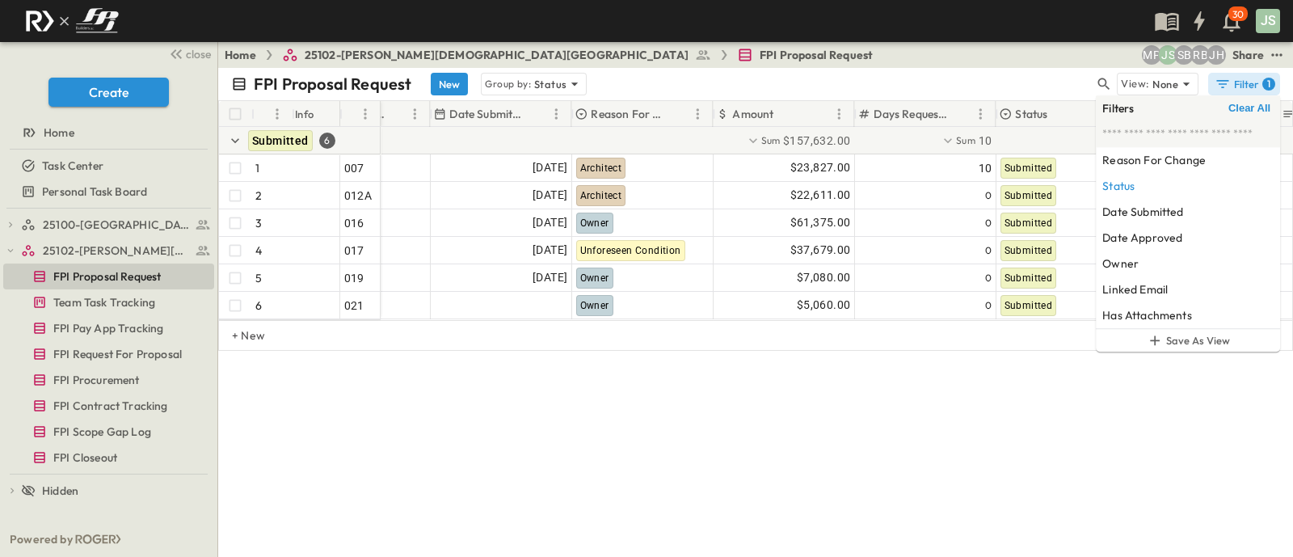
scroll to position [0, 0]
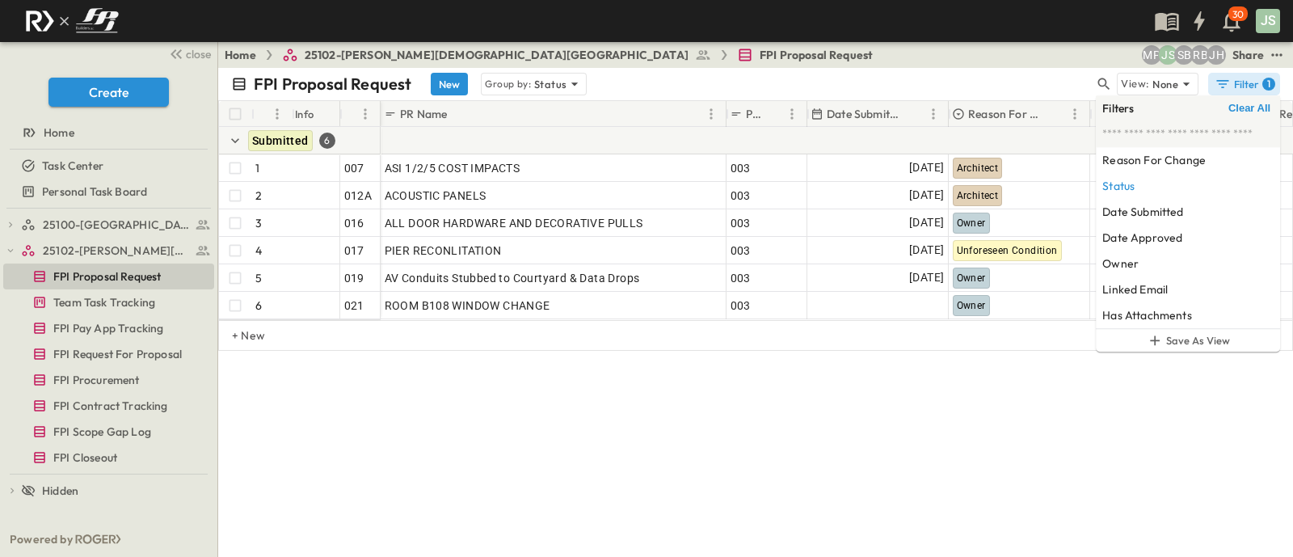
click at [1131, 511] on div "FPI Proposal Request New Group by: Status View: None Filter 1 # Info PR # PR Na…" at bounding box center [755, 312] width 1075 height 489
click at [1026, 82] on div "FPI Proposal Request New Group by: Status" at bounding box center [662, 84] width 863 height 23
click at [1026, 78] on div "FPI Proposal Request New Group by: Status" at bounding box center [662, 84] width 863 height 23
drag, startPoint x: 602, startPoint y: 518, endPoint x: 630, endPoint y: 507, distance: 30.2
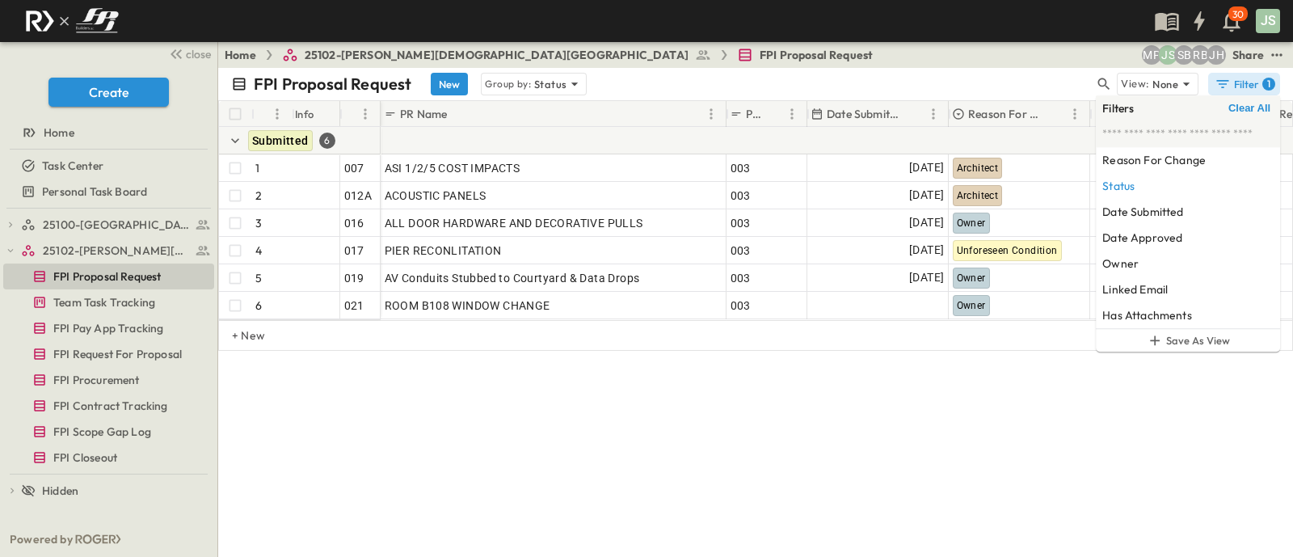
click at [602, 518] on div "FPI Proposal Request New Group by: Status View: None Filter 1 # Info PR # PR Na…" at bounding box center [755, 312] width 1075 height 489
click at [1176, 86] on p "None" at bounding box center [1165, 84] width 26 height 16
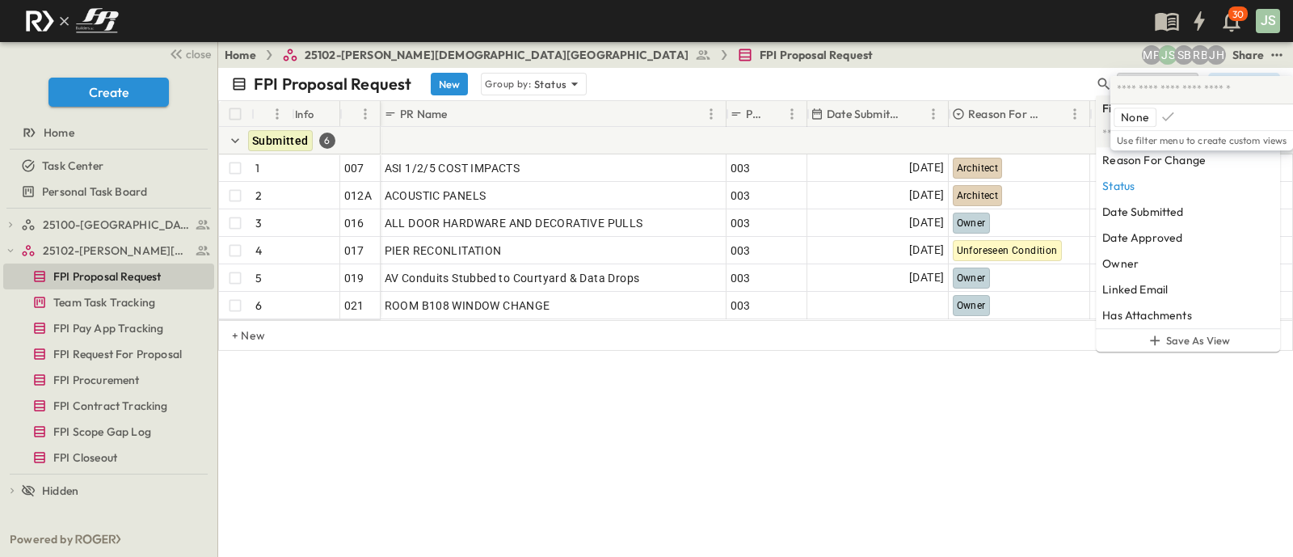
click at [990, 90] on div "FPI Proposal Request New Group by: Status" at bounding box center [662, 84] width 863 height 23
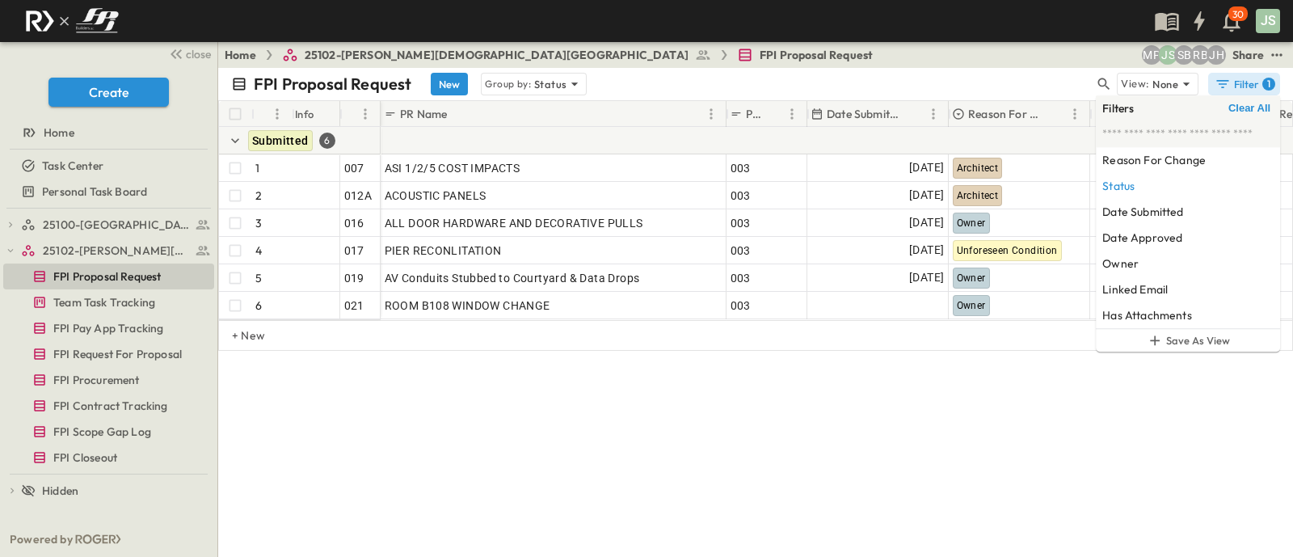
click at [1223, 86] on icon "button" at bounding box center [1222, 84] width 16 height 16
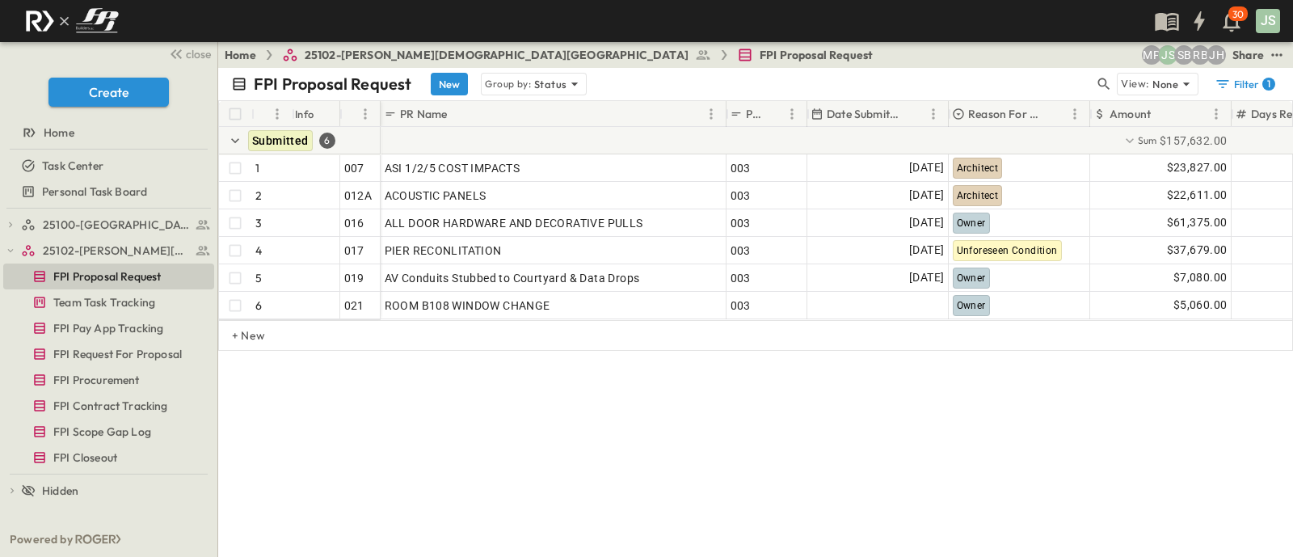
click at [1111, 402] on div "FPI Proposal Request New Group by: Status View: None Filter 1 # Info PR # PR Na…" at bounding box center [755, 312] width 1075 height 489
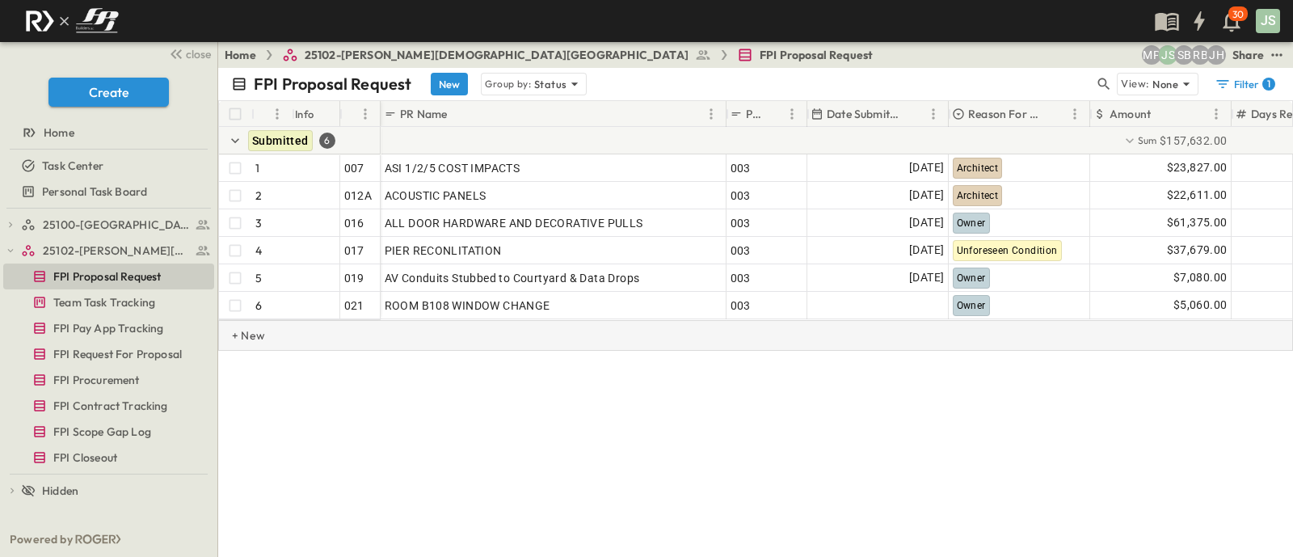
drag, startPoint x: 243, startPoint y: 346, endPoint x: 253, endPoint y: 339, distance: 12.1
click at [242, 343] on p "+ New" at bounding box center [237, 335] width 10 height 16
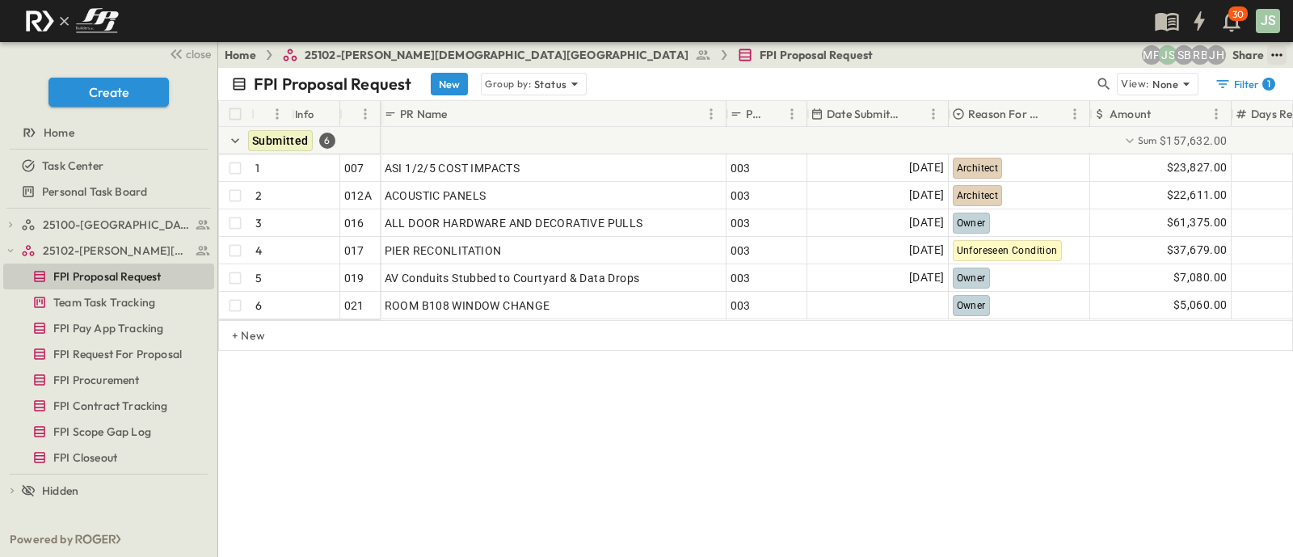
click at [1277, 57] on icon "test" at bounding box center [1277, 55] width 16 height 16
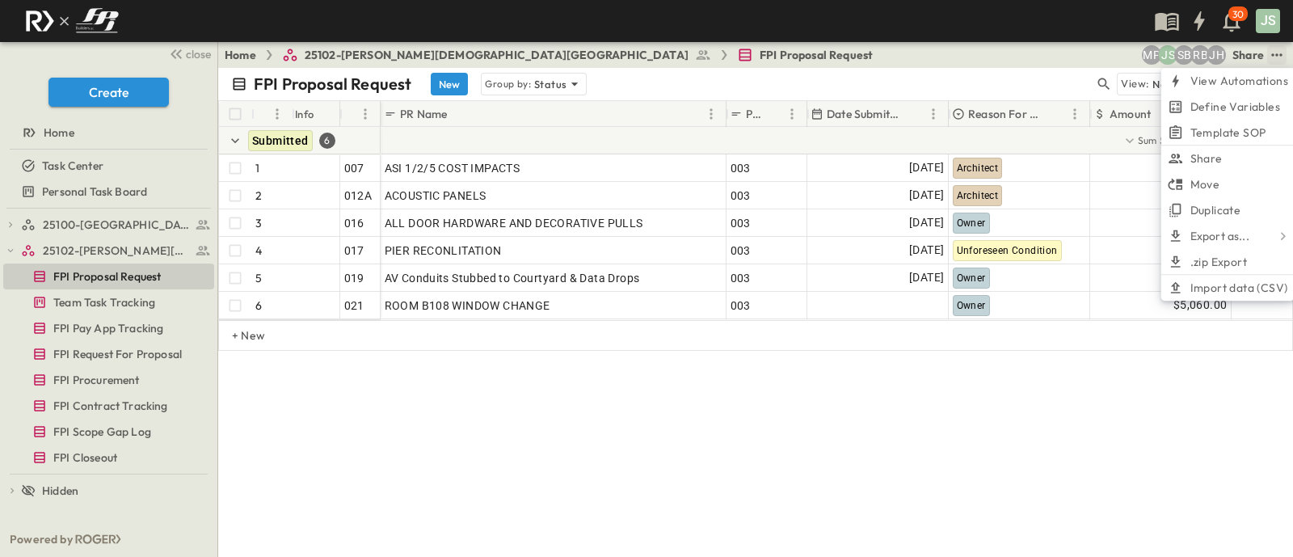
click at [1111, 401] on div "FPI Proposal Request New Group by: Status View: None Filter 1 # Info PR # PR Na…" at bounding box center [755, 312] width 1075 height 489
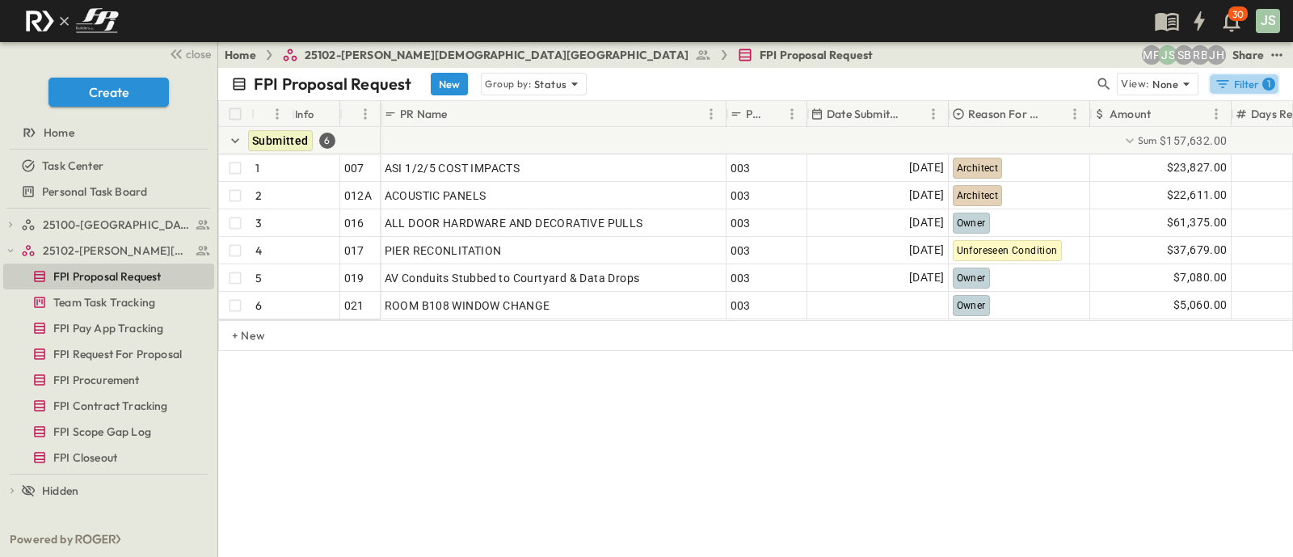
click at [1239, 82] on div "Filter 1" at bounding box center [1244, 84] width 61 height 16
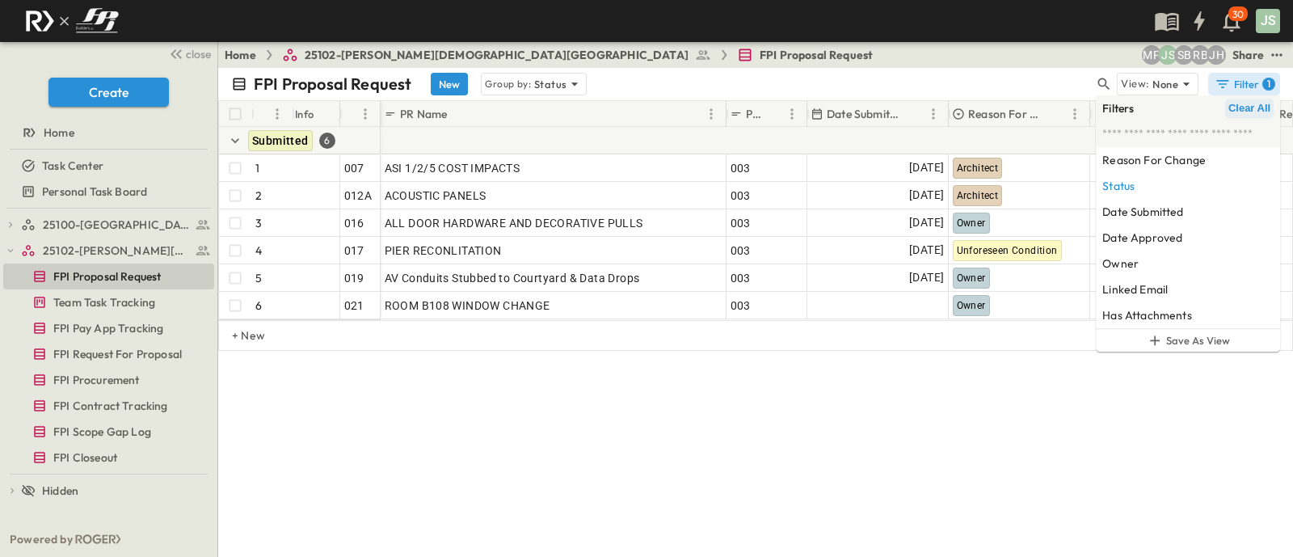
click at [1256, 108] on span "Clear All" at bounding box center [1249, 108] width 42 height 13
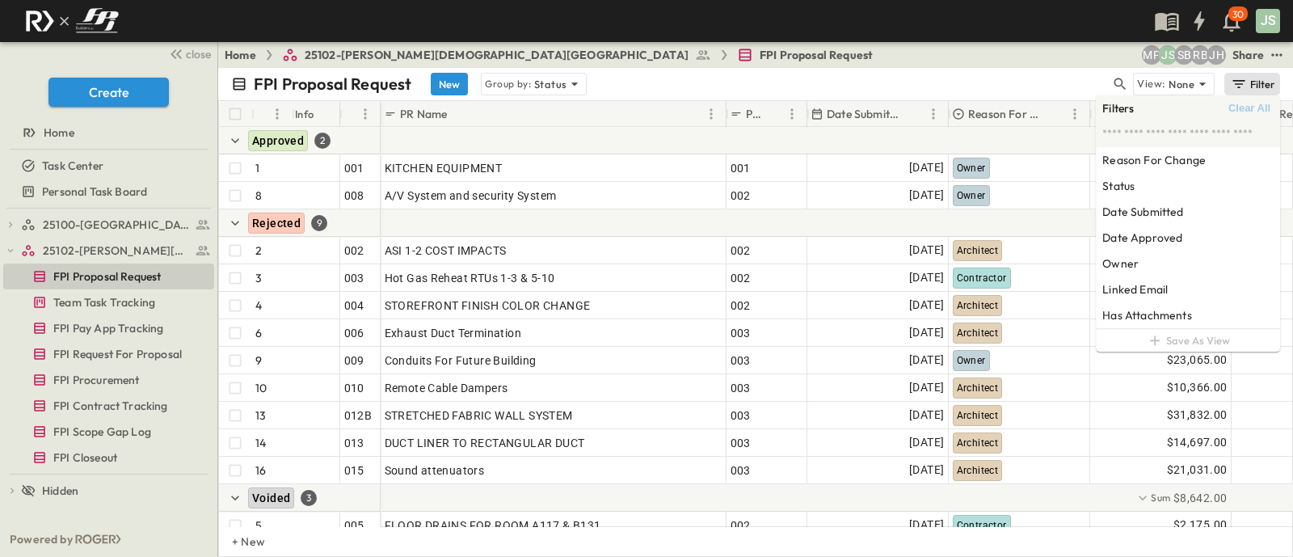
click at [937, 68] on div "FPI Proposal Request New Group by: Status View: None Filter" at bounding box center [755, 84] width 1075 height 32
click at [1261, 78] on div "Filter" at bounding box center [1253, 84] width 46 height 18
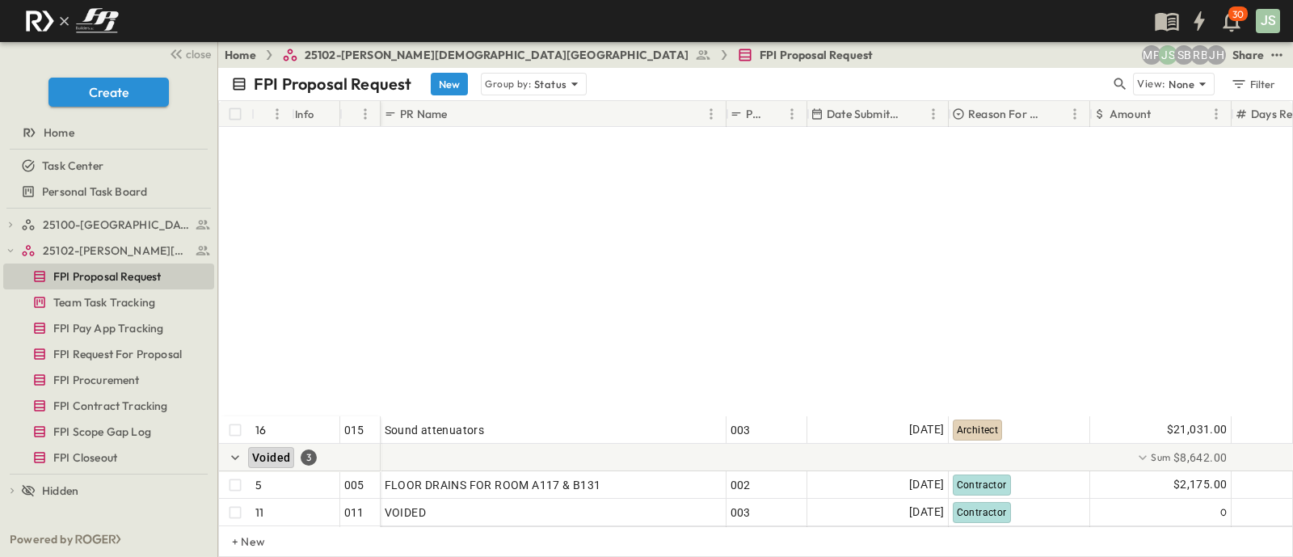
scroll to position [403, 0]
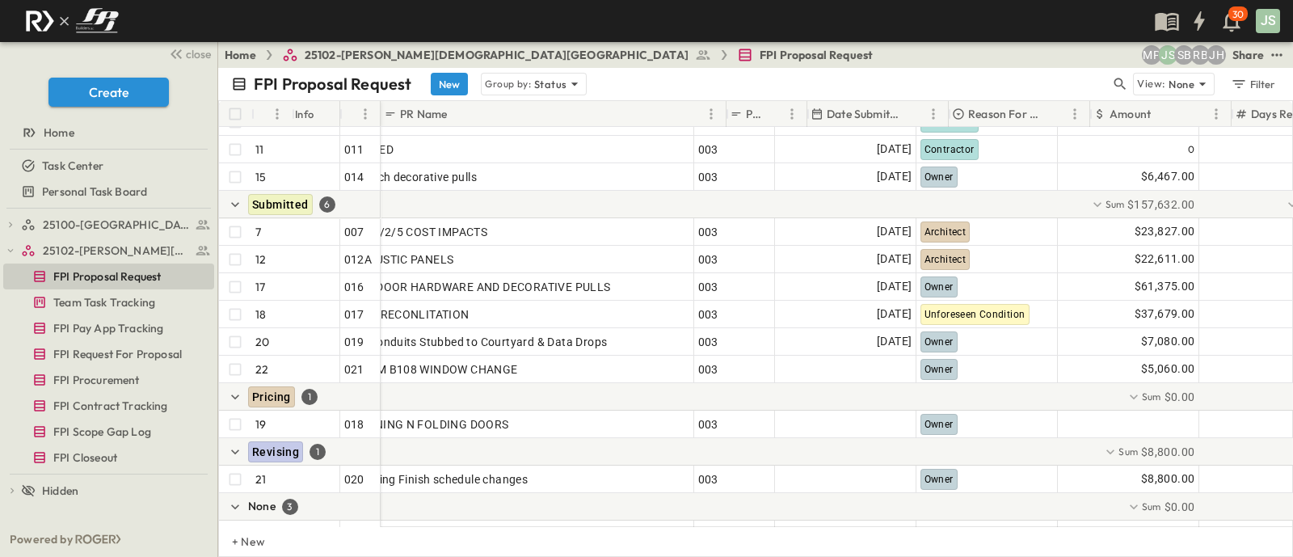
scroll to position [403, 0]
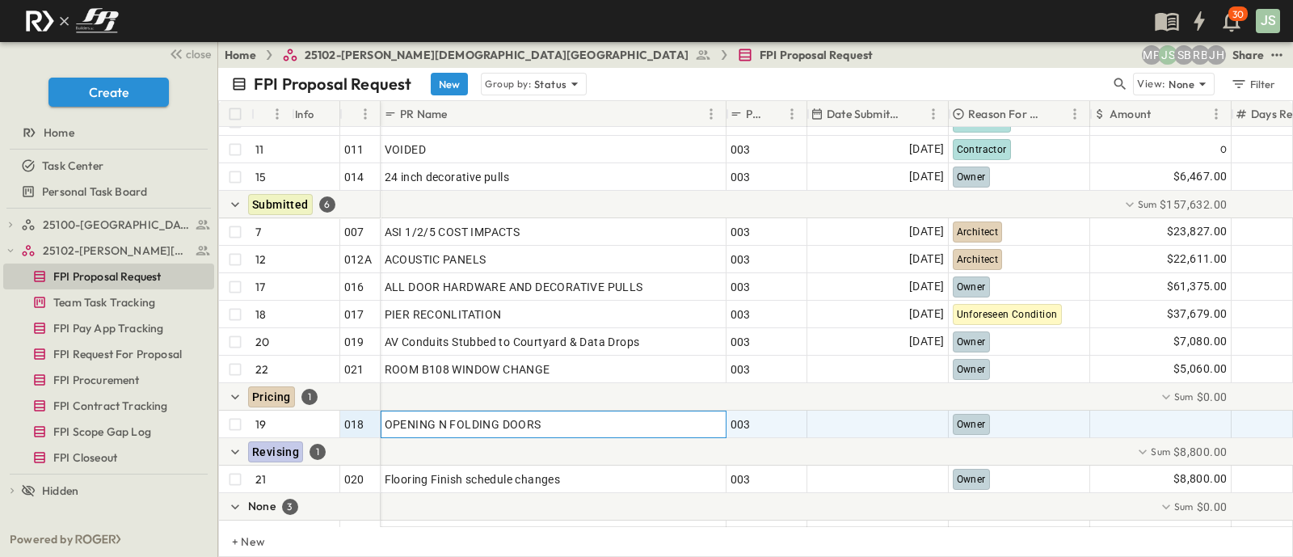
drag, startPoint x: 600, startPoint y: 415, endPoint x: 414, endPoint y: 417, distance: 185.8
click at [337, 417] on div "16 OPEN 015 Voided 3 5 OPEN 005 11 OPEN 011 15 OPEN 014 Submitted 6 7 OPEN 007 …" at bounding box center [1032, 163] width 1626 height 879
drag, startPoint x: 585, startPoint y: 428, endPoint x: 545, endPoint y: 429, distance: 40.4
drag, startPoint x: 564, startPoint y: 427, endPoint x: 364, endPoint y: 422, distance: 199.6
click at [364, 422] on div "16 OPEN 015 Voided 3 5 OPEN 005 11 OPEN 011 15 OPEN 014 Submitted 6 7 OPEN 007 …" at bounding box center [1032, 163] width 1626 height 879
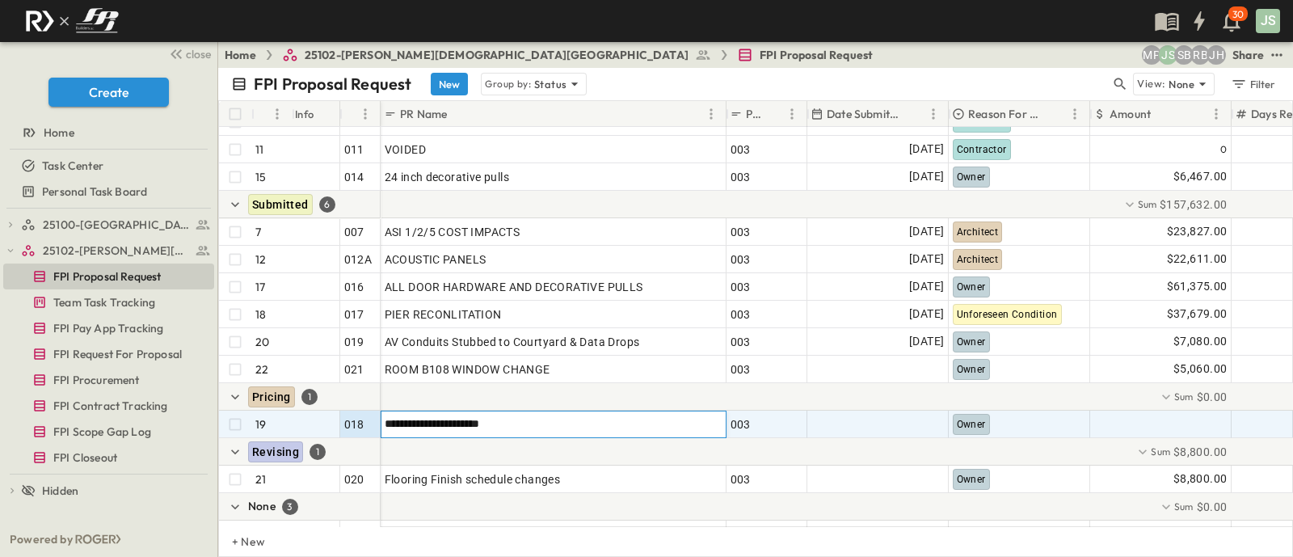
click at [553, 434] on div "**********" at bounding box center [554, 423] width 346 height 27
click at [542, 423] on input "**********" at bounding box center [552, 423] width 343 height 19
type input "**********"
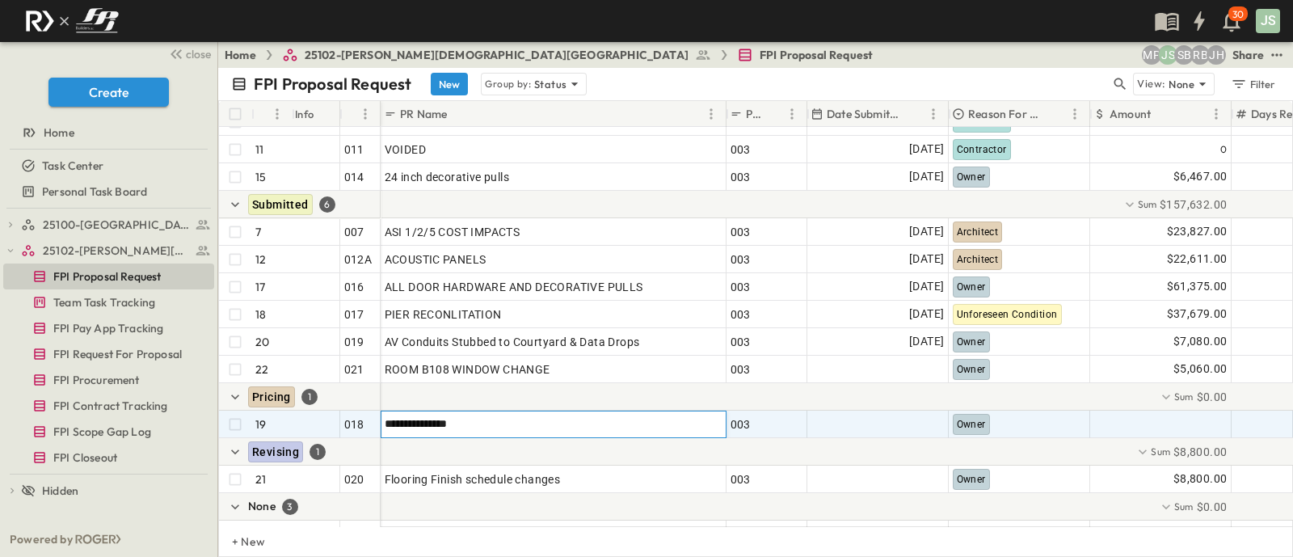
click at [646, 393] on div at bounding box center [1089, 396] width 1416 height 27
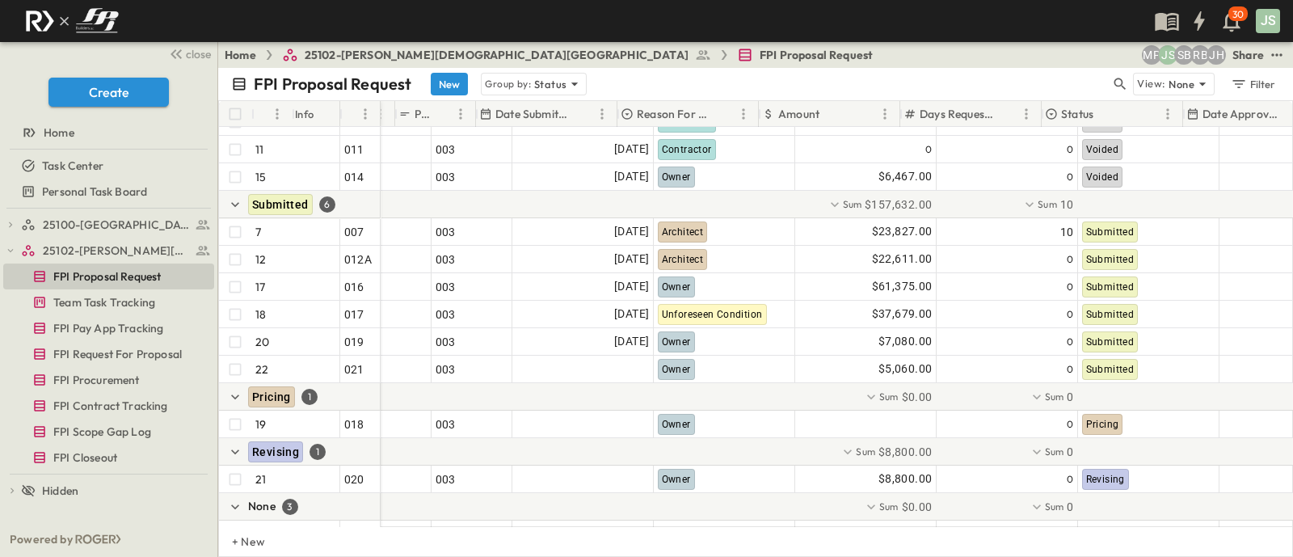
scroll to position [403, 330]
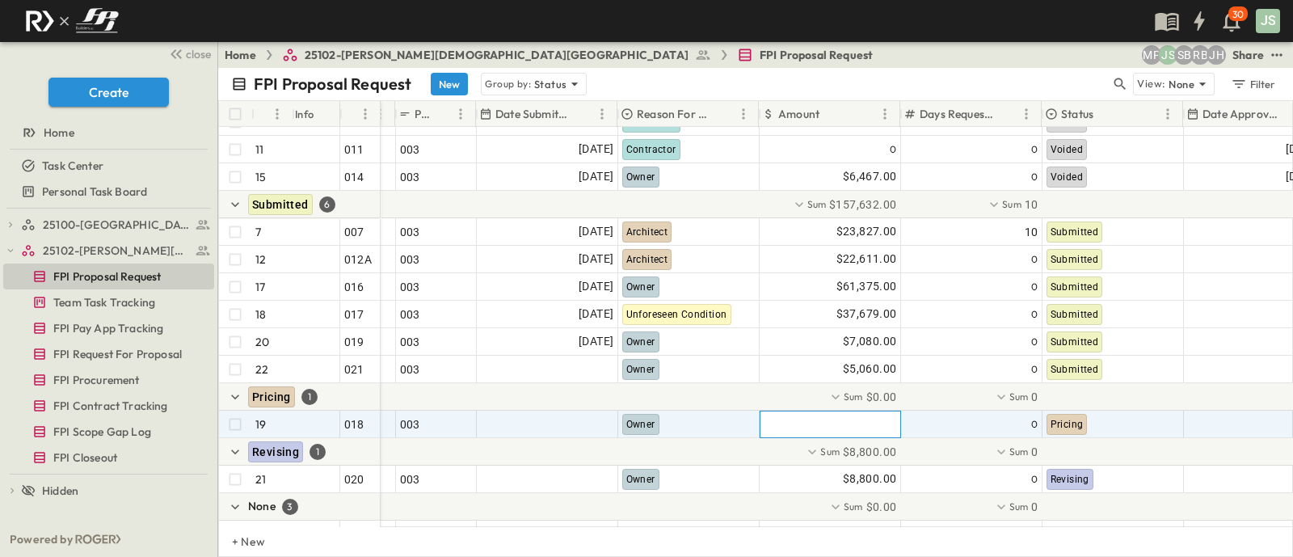
click at [844, 417] on div at bounding box center [830, 424] width 140 height 26
click at [844, 434] on div "​ $" at bounding box center [829, 423] width 141 height 27
click at [835, 427] on input "text" at bounding box center [833, 423] width 120 height 16
type input "********"
click at [1130, 392] on div at bounding box center [782, 396] width 1465 height 27
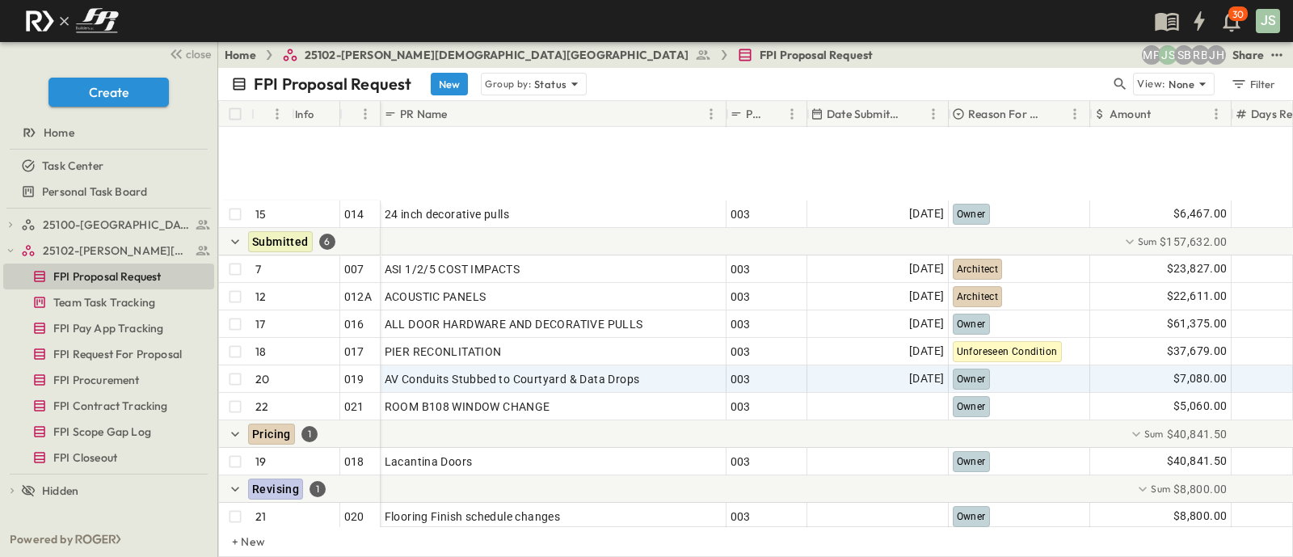
scroll to position [505, 0]
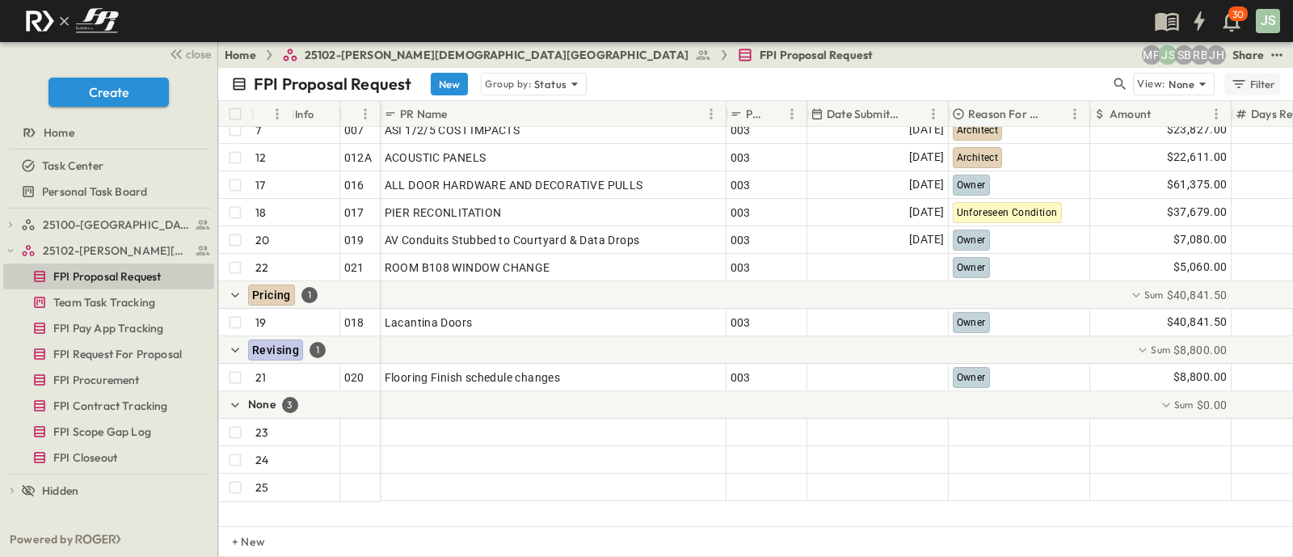
click at [1250, 81] on div "Filter" at bounding box center [1253, 84] width 46 height 18
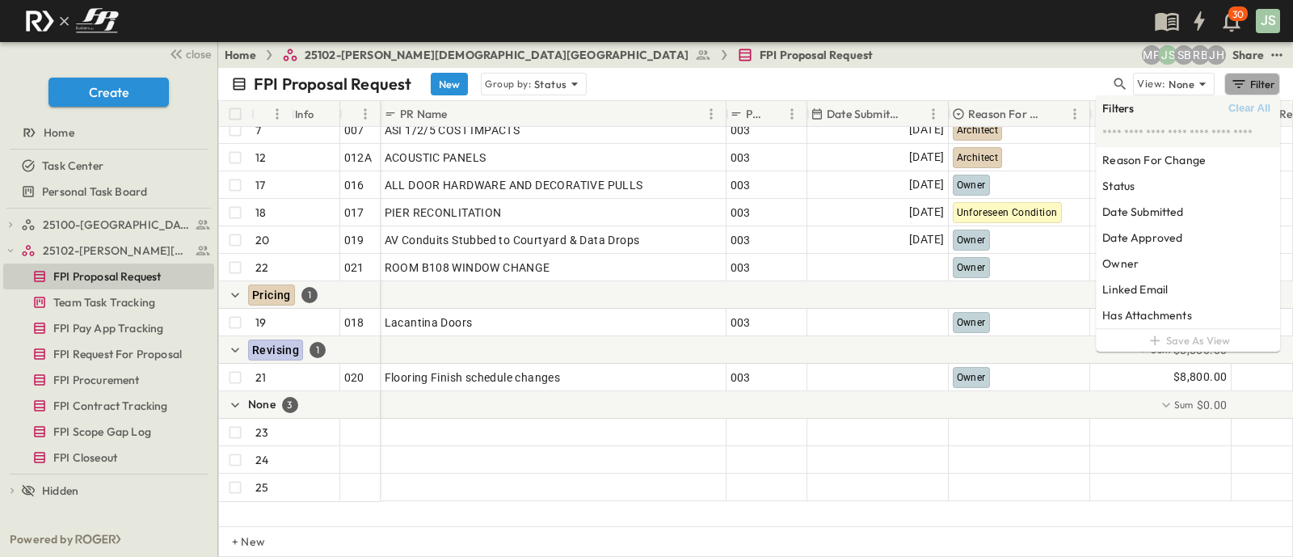
click at [1250, 81] on div "Filter" at bounding box center [1253, 84] width 46 height 18
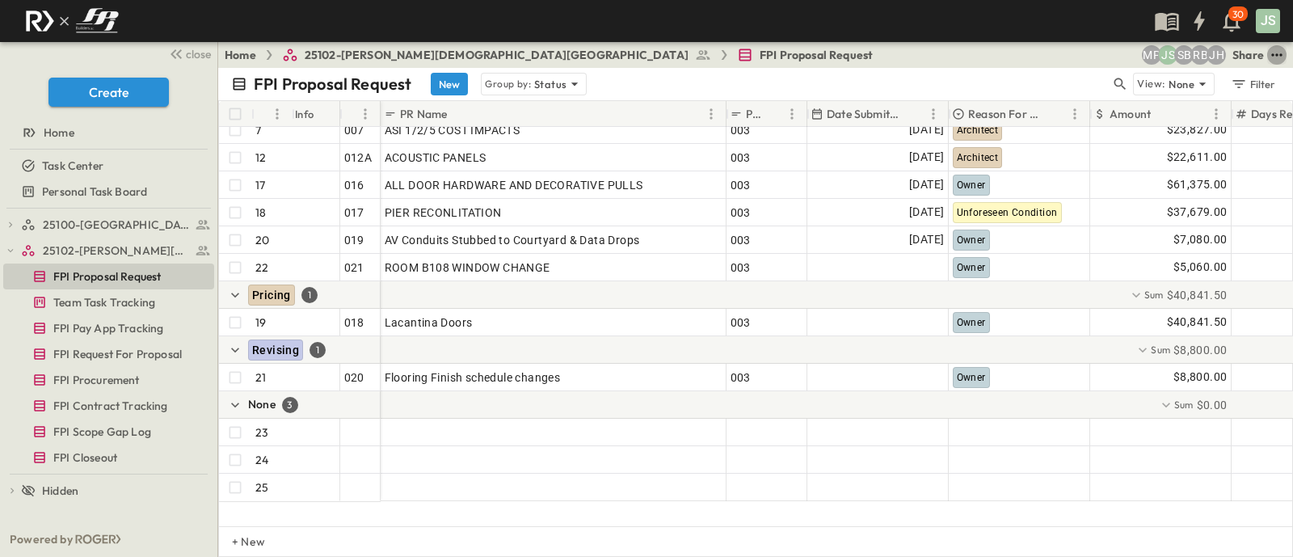
click at [1276, 52] on icon "test" at bounding box center [1277, 55] width 16 height 16
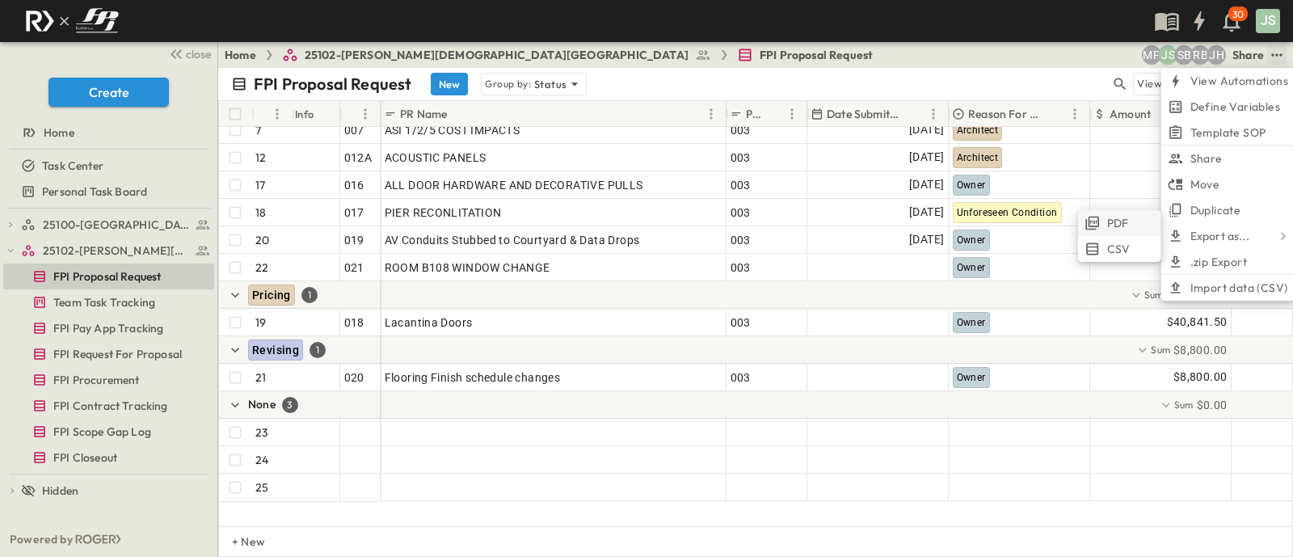
click at [1110, 221] on span "PDF" at bounding box center [1118, 223] width 22 height 16
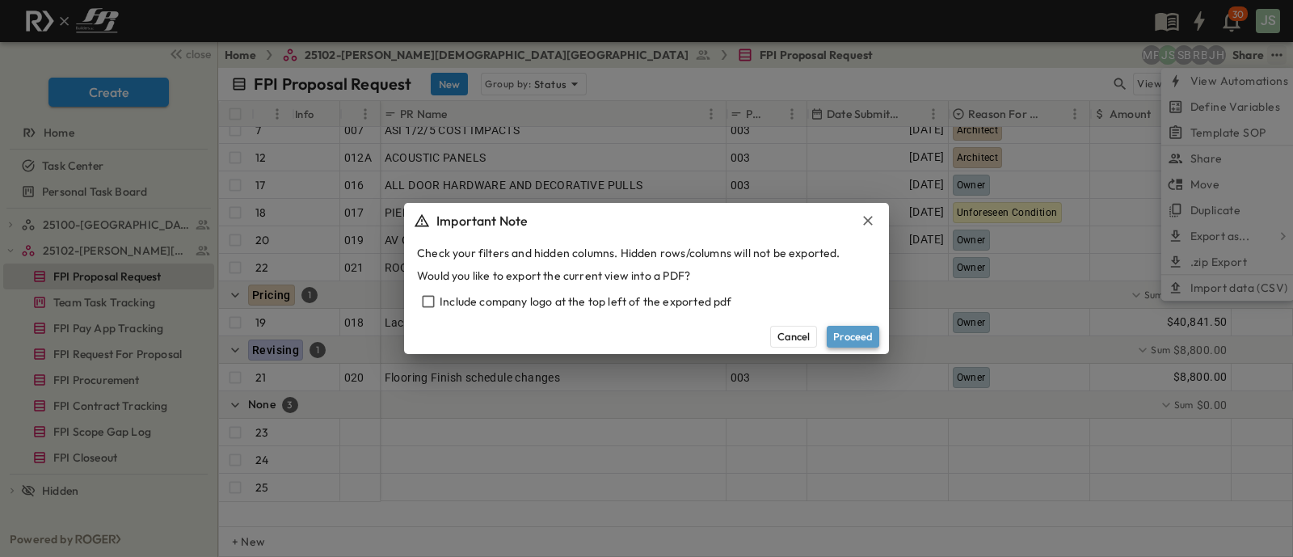
click at [869, 338] on button "Proceed" at bounding box center [853, 336] width 53 height 21
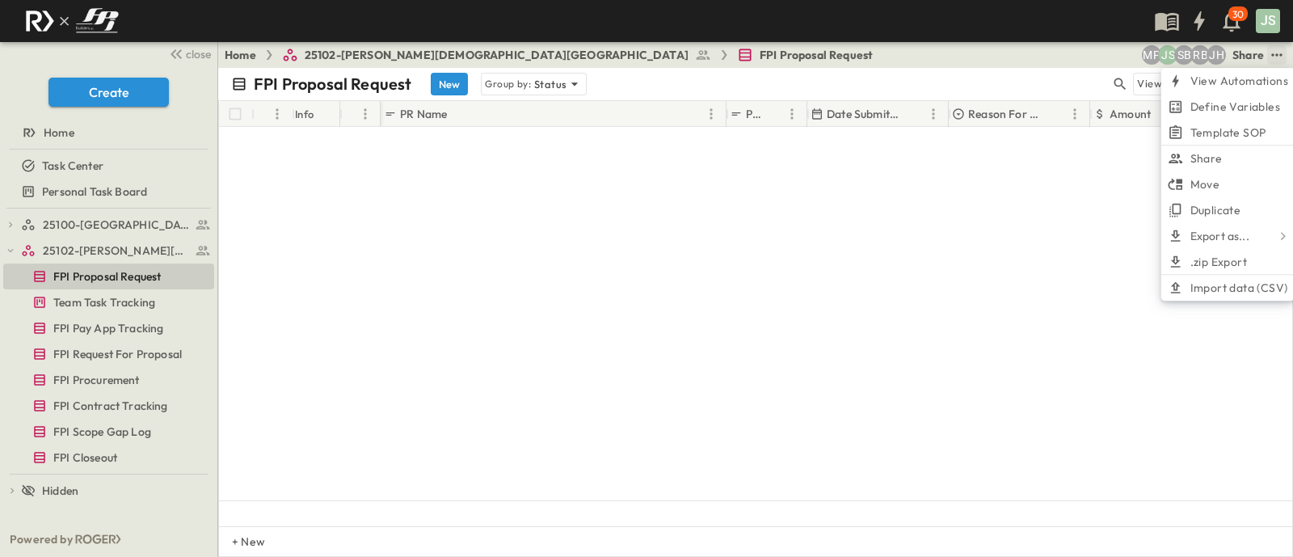
scroll to position [0, 0]
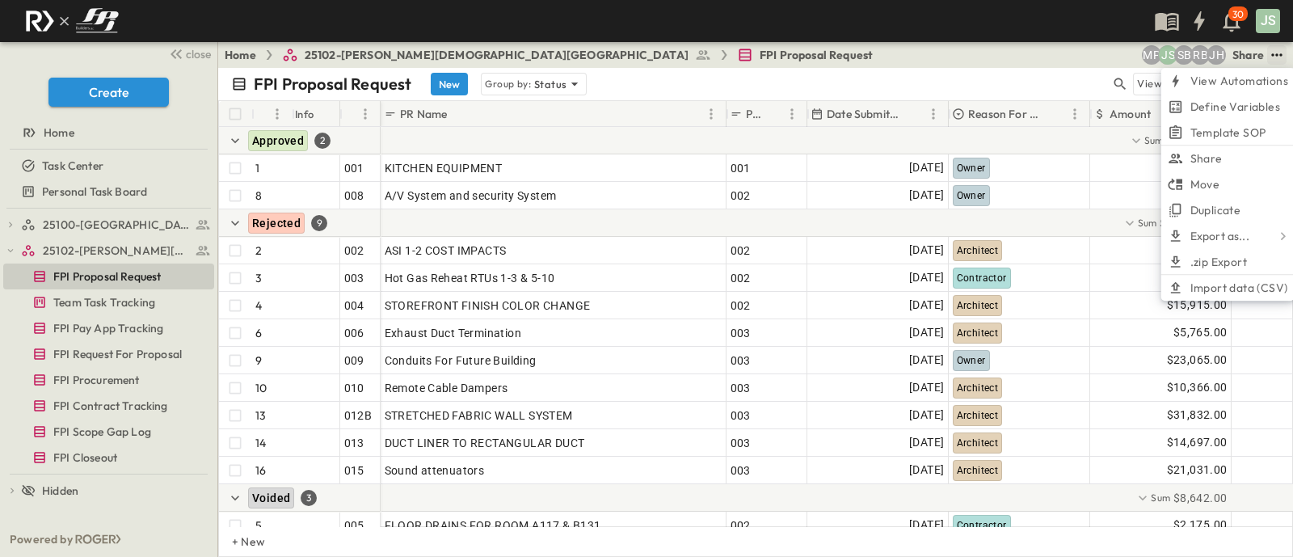
click at [1284, 58] on icon "test" at bounding box center [1277, 55] width 16 height 16
